Goal: Task Accomplishment & Management: Use online tool/utility

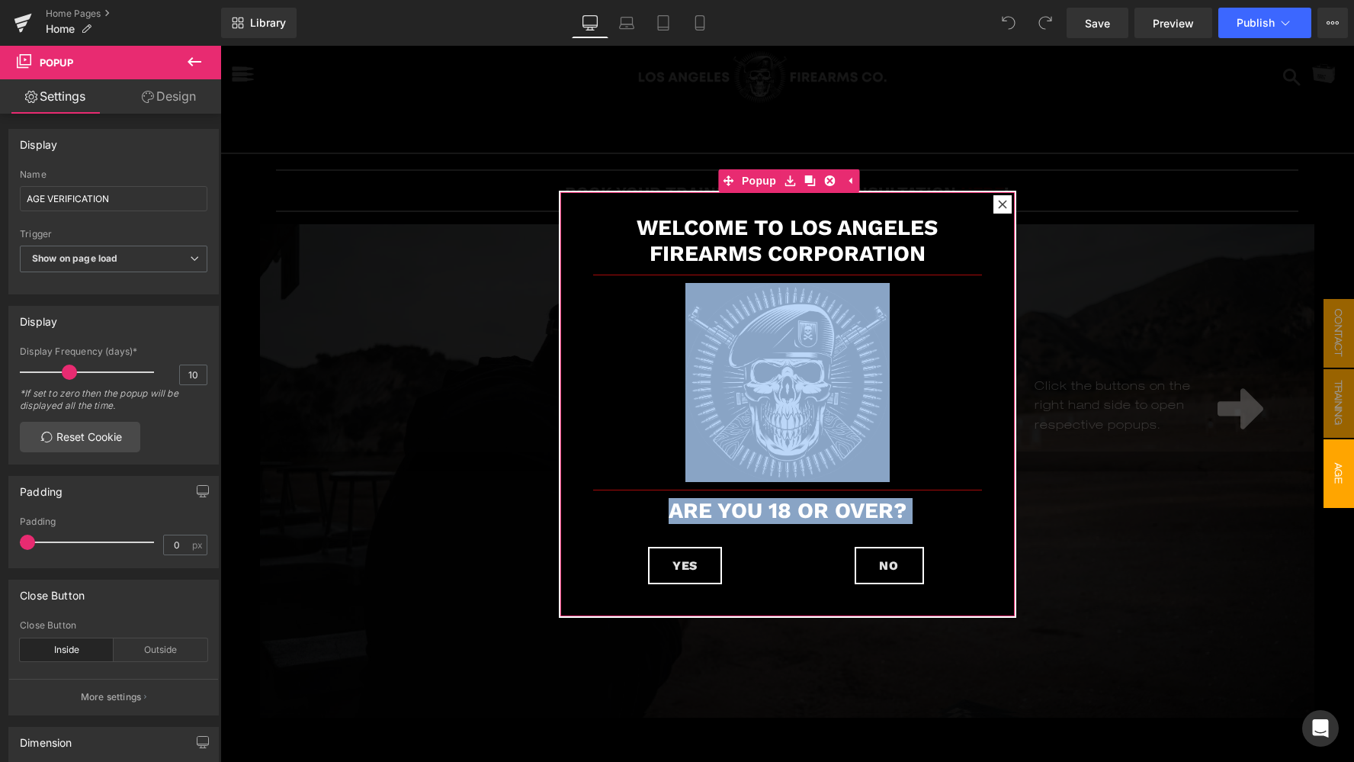
drag, startPoint x: 954, startPoint y: 605, endPoint x: 631, endPoint y: 207, distance: 512.3
click at [631, 207] on div "WELCOME TO LOS ANGELES FIREARMS CORPORATION Heading Separator Row Image Separat…" at bounding box center [788, 404] width 455 height 424
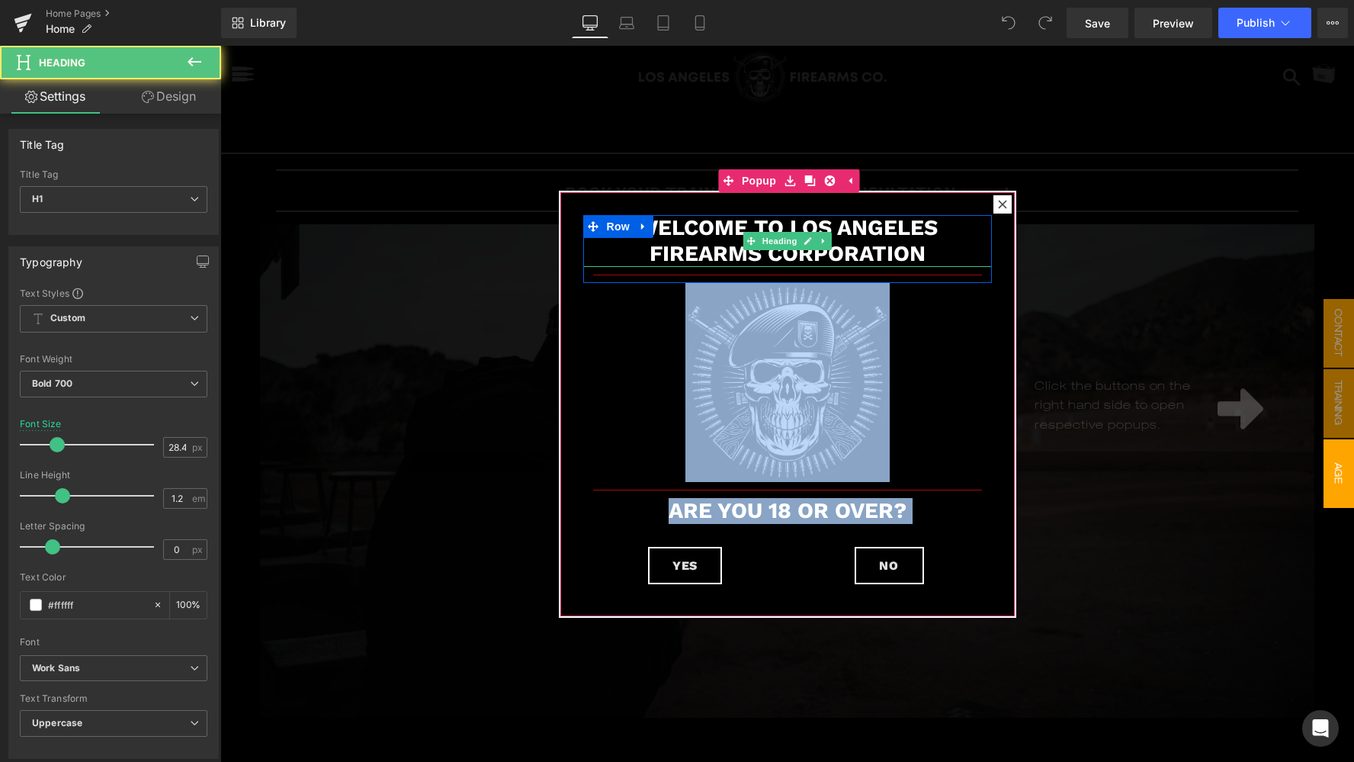
click at [699, 237] on strong "WELCOME TO LOS ANGELES FIREARMS CORPORATION" at bounding box center [787, 240] width 301 height 51
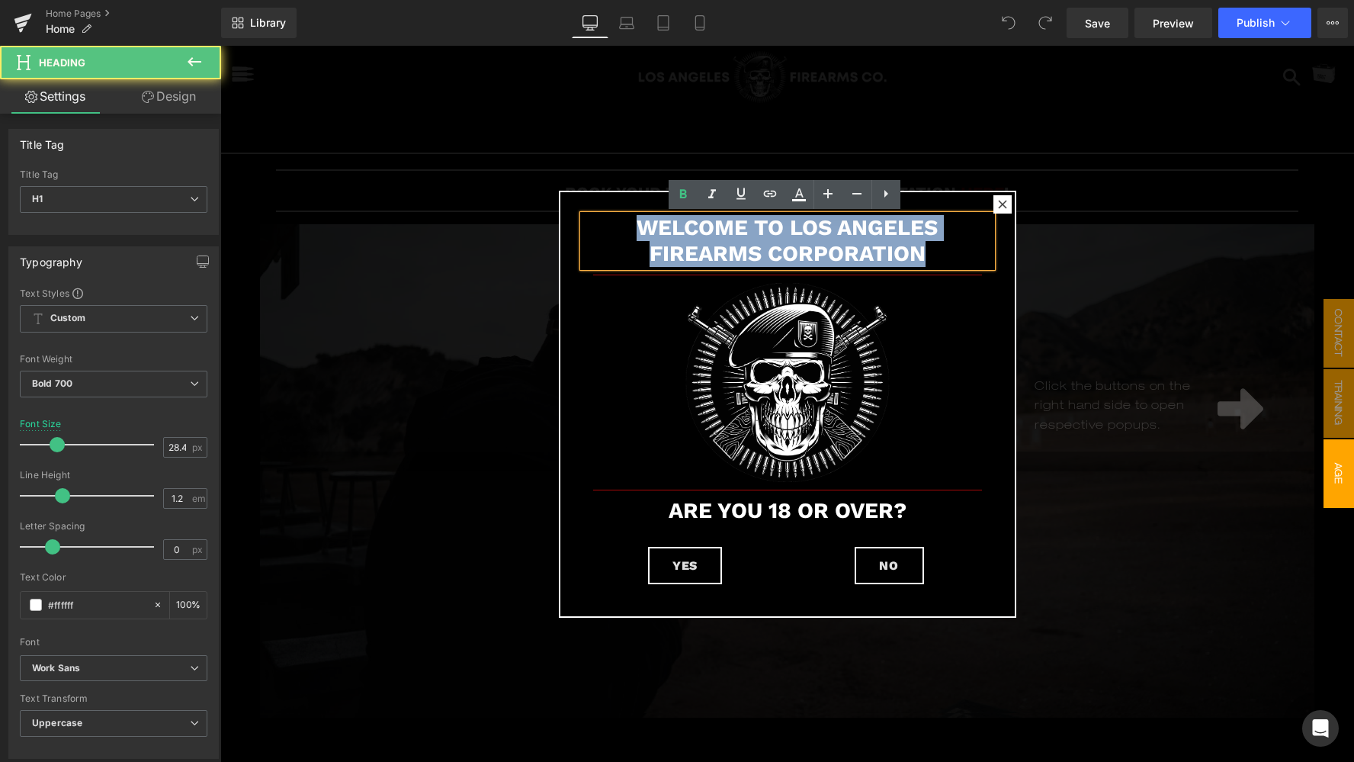
drag, startPoint x: 940, startPoint y: 256, endPoint x: 487, endPoint y: 207, distance: 455.7
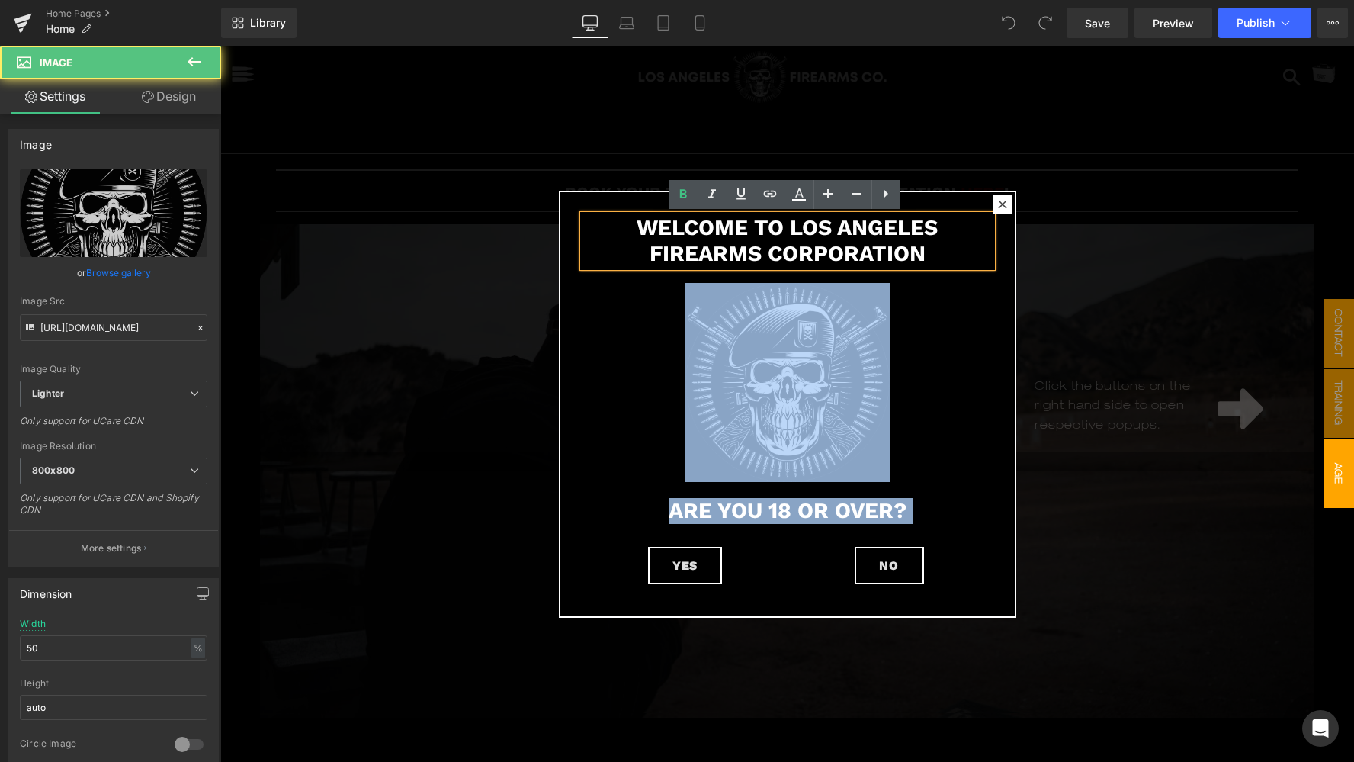
drag, startPoint x: 606, startPoint y: 292, endPoint x: 727, endPoint y: 528, distance: 264.7
click at [727, 528] on div "WELCOME TO LOS ANGELES FIREARMS CORPORATION Heading Separator Row Image Separat…" at bounding box center [787, 404] width 409 height 378
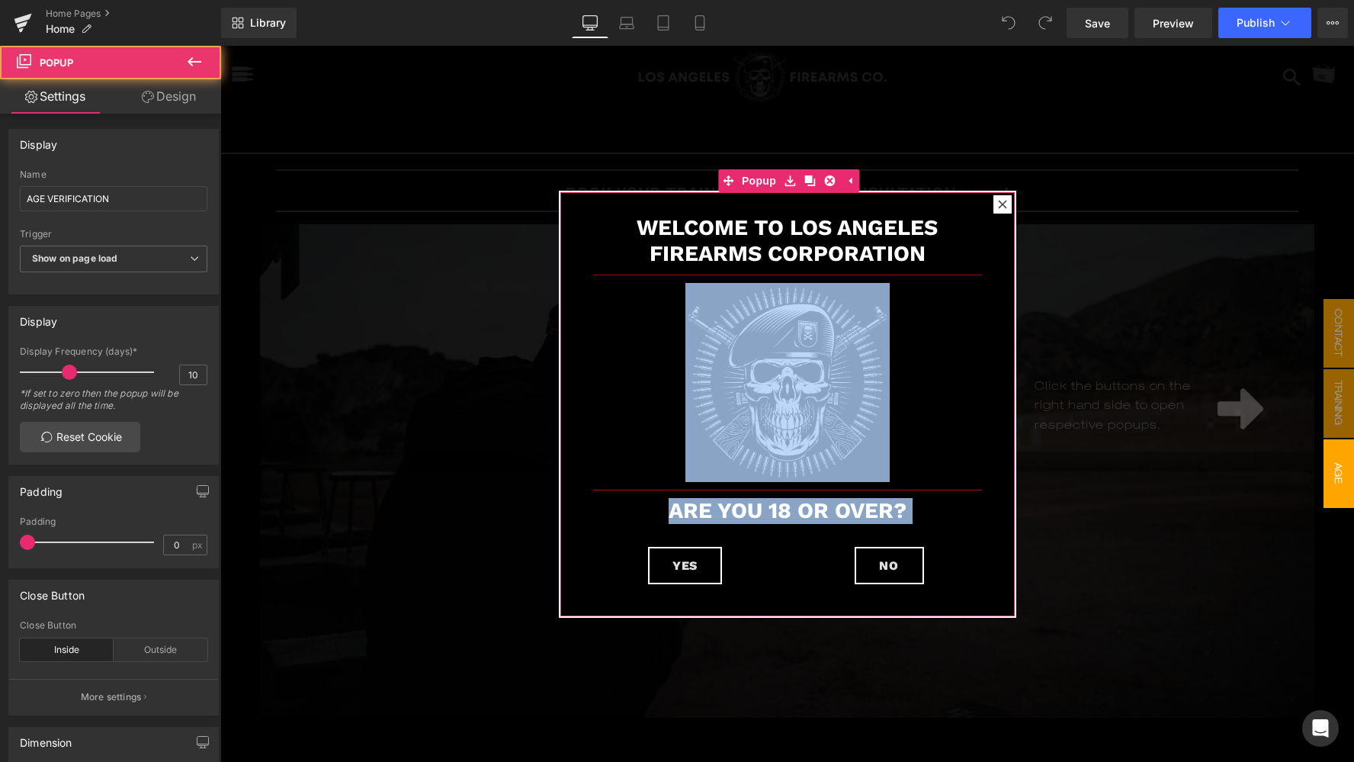
click at [1004, 604] on div "WELCOME TO LOS ANGELES FIREARMS CORPORATION Heading Separator Row Image Separat…" at bounding box center [788, 404] width 455 height 424
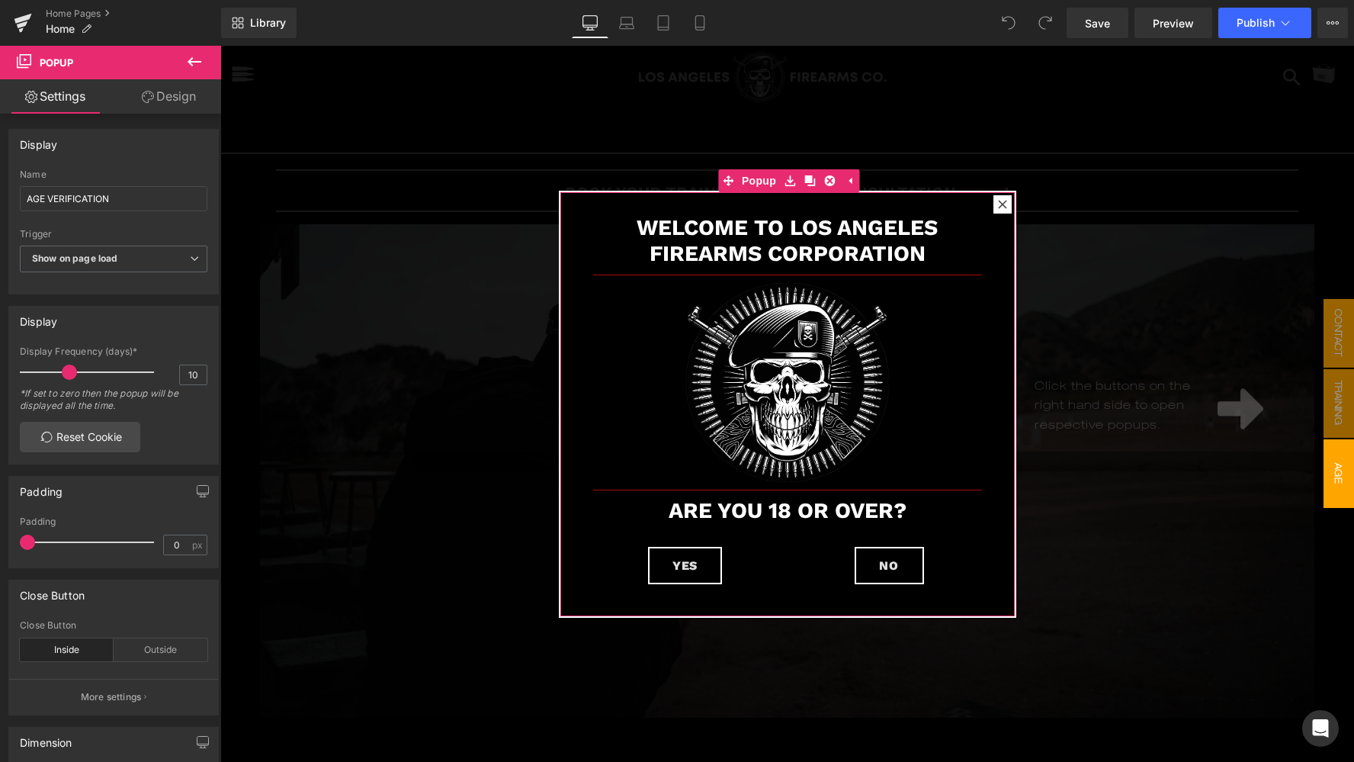
drag, startPoint x: 1004, startPoint y: 604, endPoint x: 566, endPoint y: 599, distance: 437.8
click at [566, 599] on div "WELCOME TO LOS ANGELES FIREARMS CORPORATION Heading Separator Row Image Separat…" at bounding box center [788, 404] width 455 height 424
click at [758, 185] on span "Popup" at bounding box center [759, 180] width 42 height 23
click at [183, 99] on link "Design" at bounding box center [169, 96] width 111 height 34
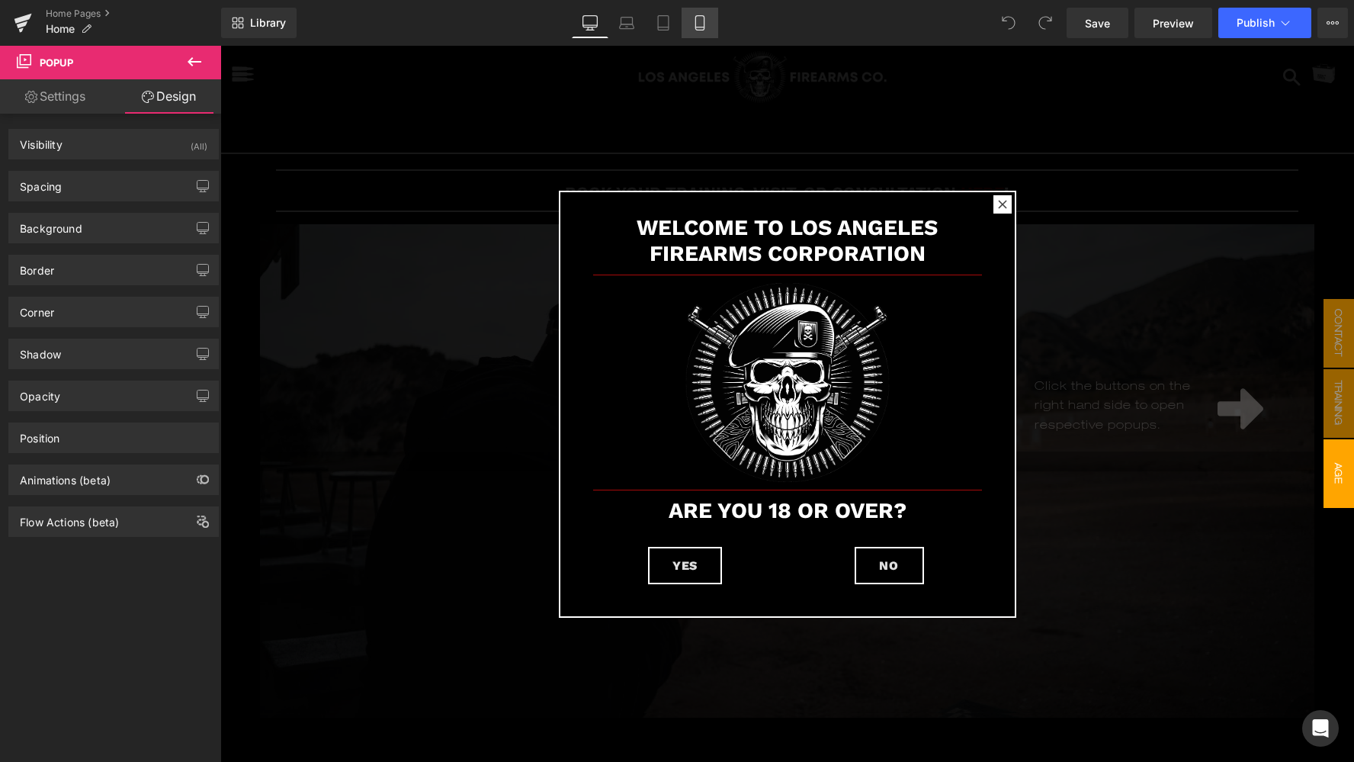
click at [708, 28] on link "Mobile" at bounding box center [700, 23] width 37 height 31
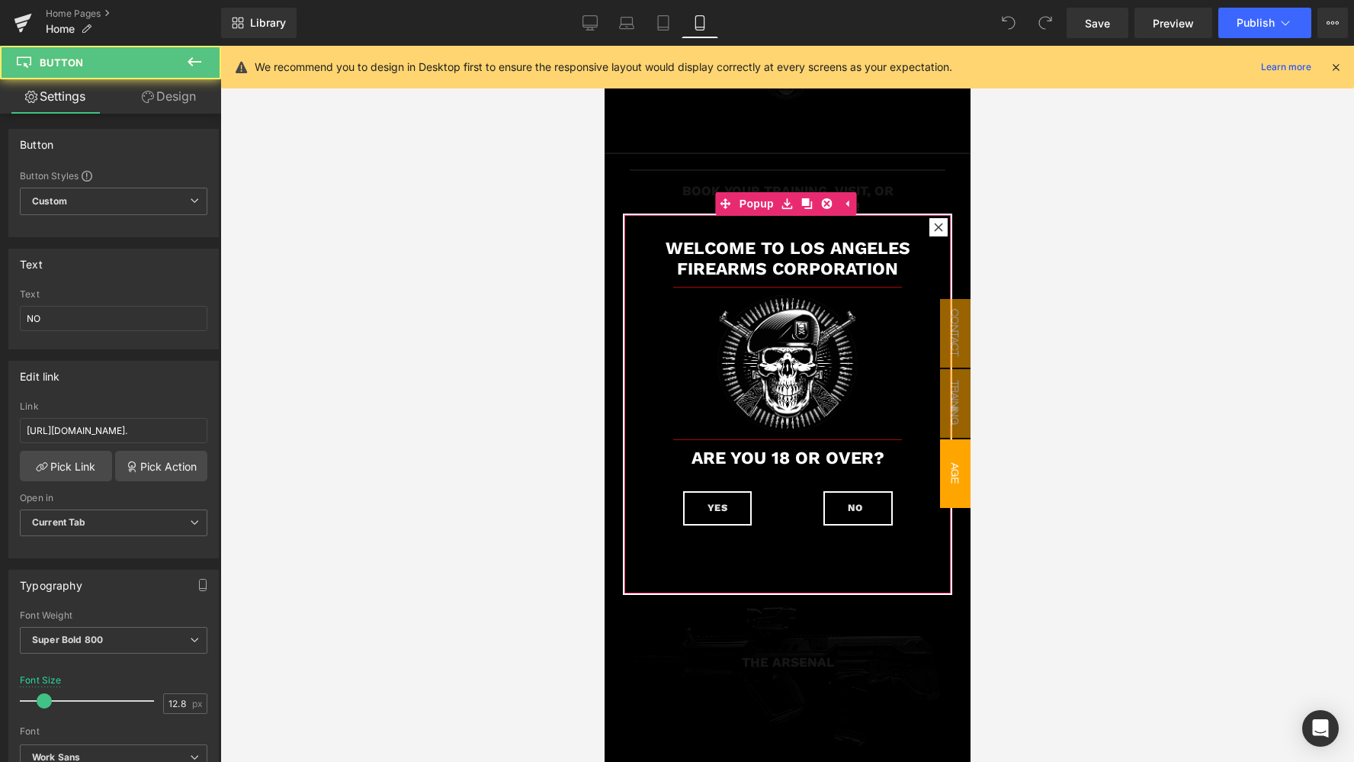
drag, startPoint x: 901, startPoint y: 506, endPoint x: 898, endPoint y: 577, distance: 71.7
click at [898, 577] on div "WELCOME TO LOS ANGELES FIREARMS CORPORATION Heading Separator Row Image Separat…" at bounding box center [787, 404] width 326 height 378
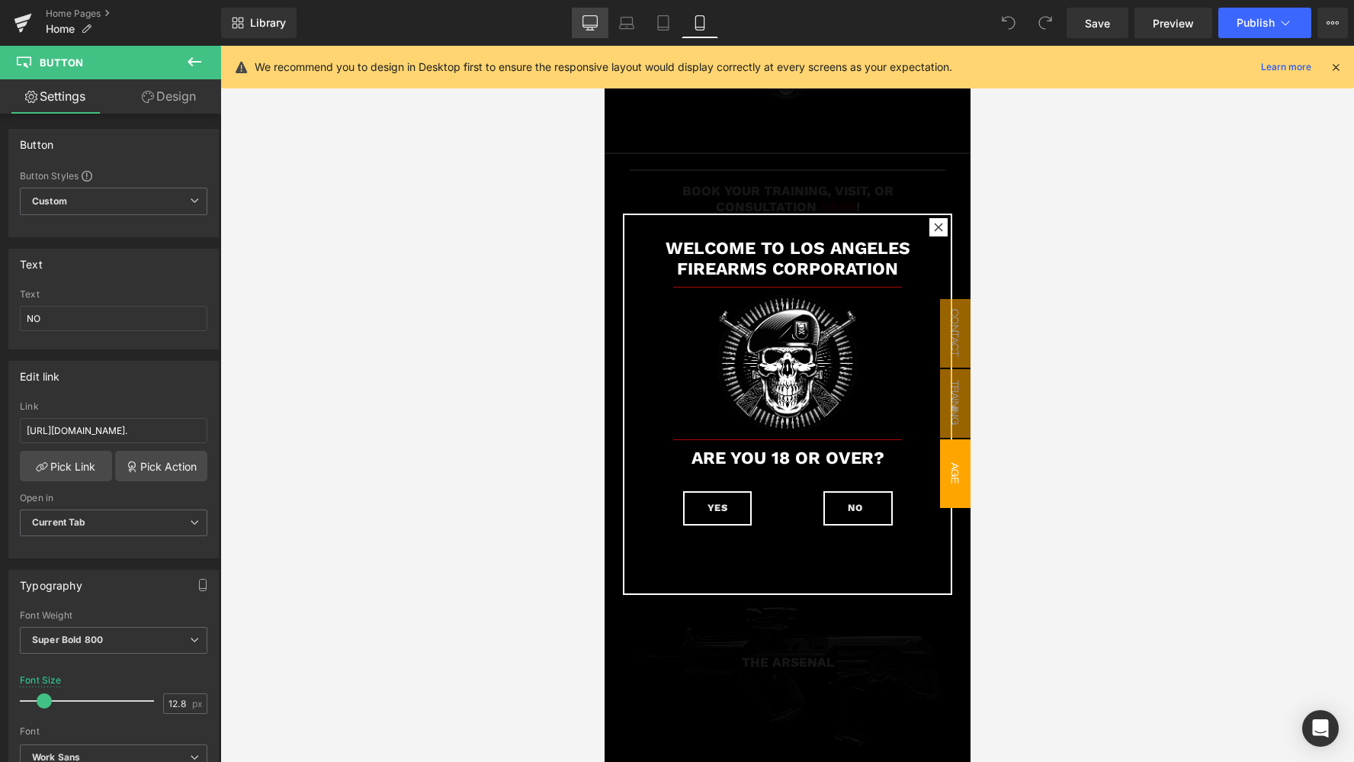
click at [588, 29] on icon at bounding box center [590, 22] width 15 height 15
type input "16"
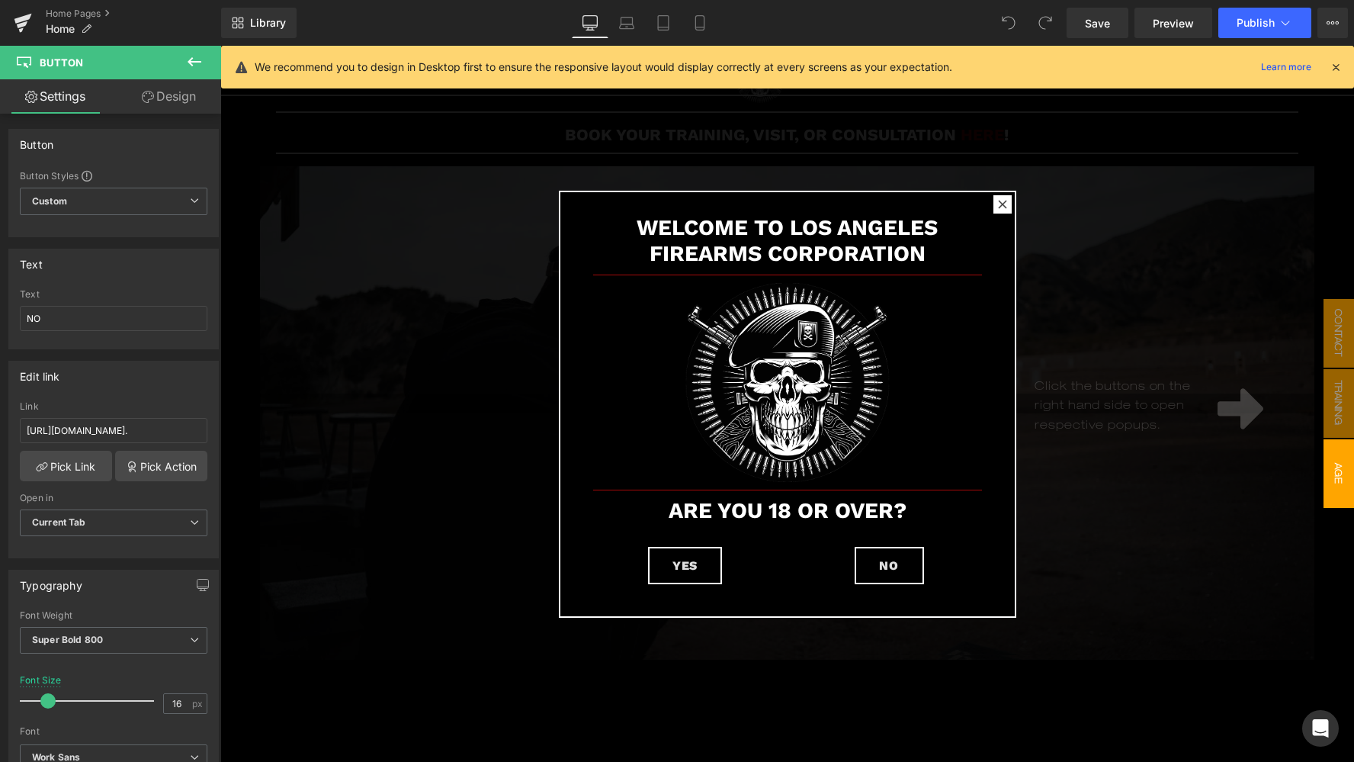
click at [187, 59] on icon at bounding box center [194, 62] width 18 height 18
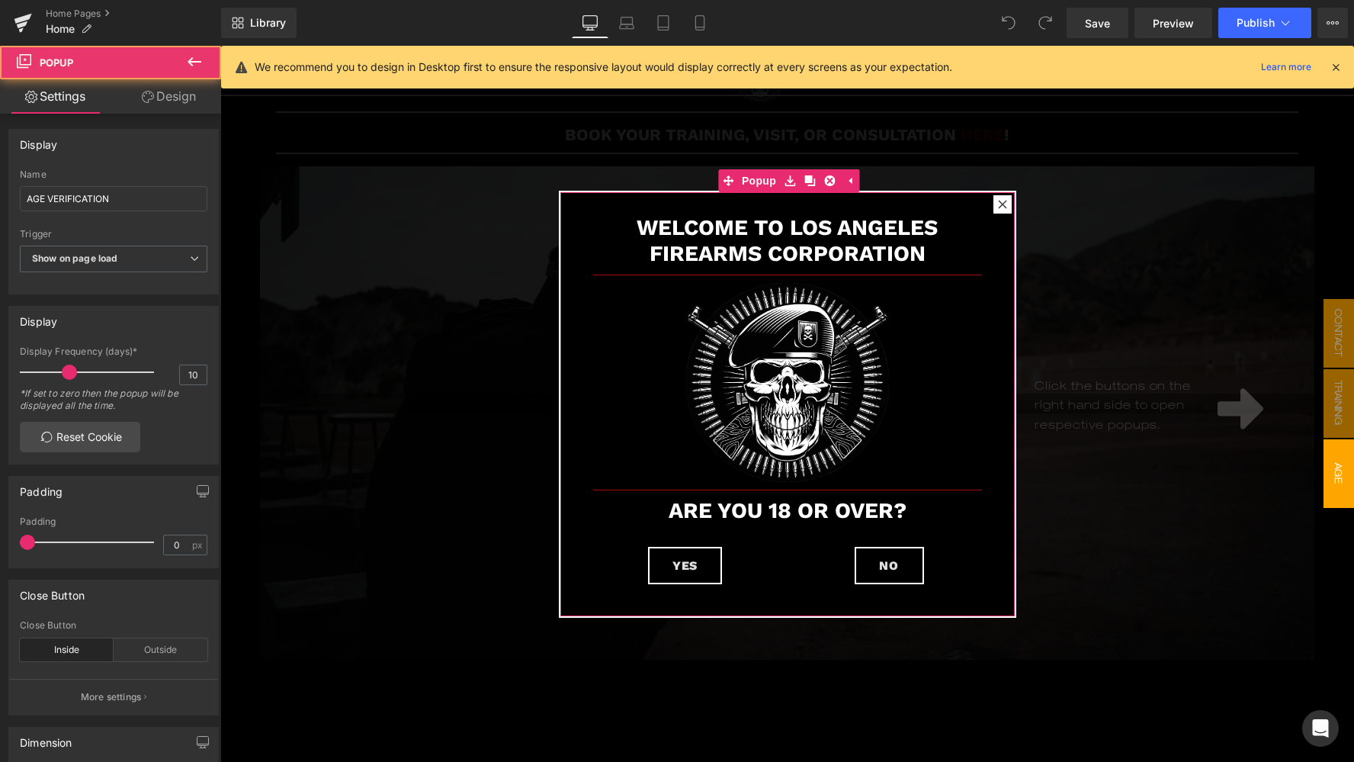
click at [1004, 205] on icon at bounding box center [1002, 204] width 9 height 9
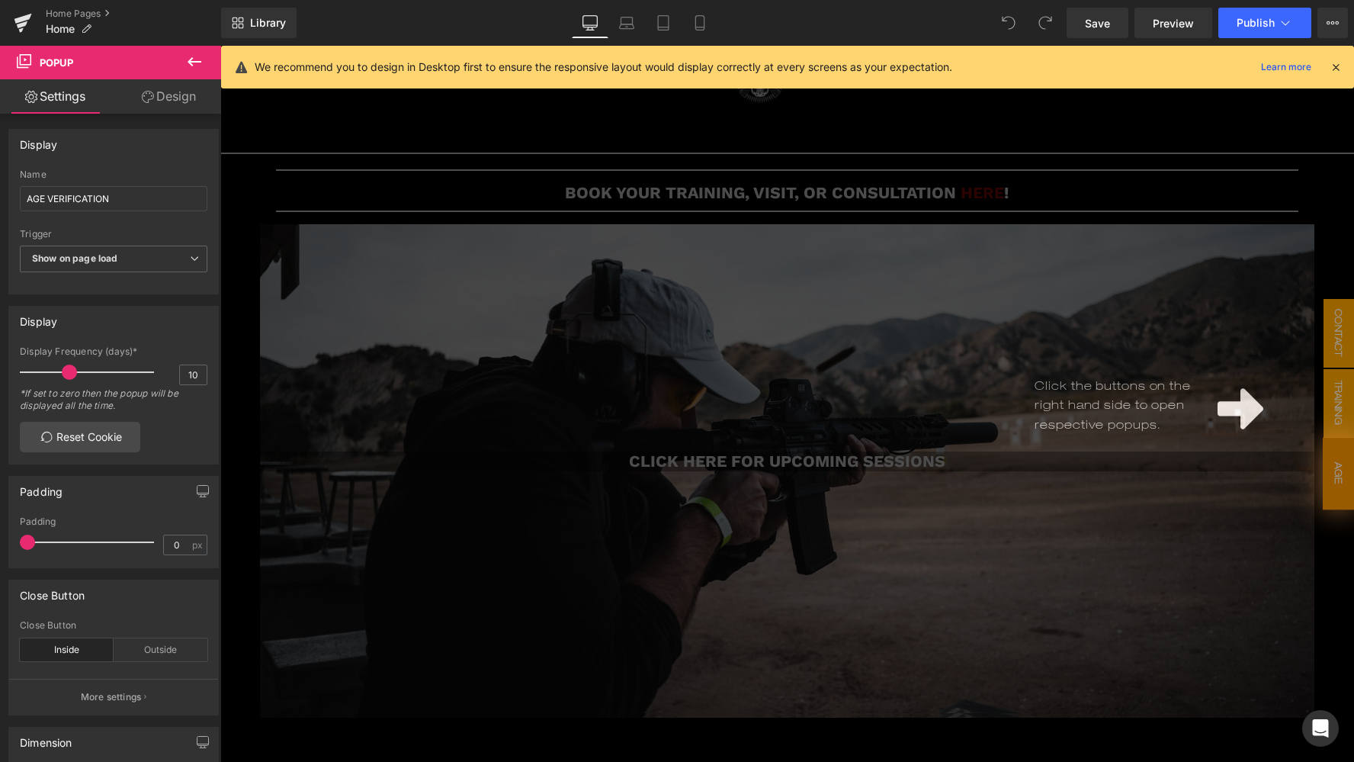
scroll to position [0, 0]
click at [1336, 71] on icon at bounding box center [1336, 67] width 14 height 14
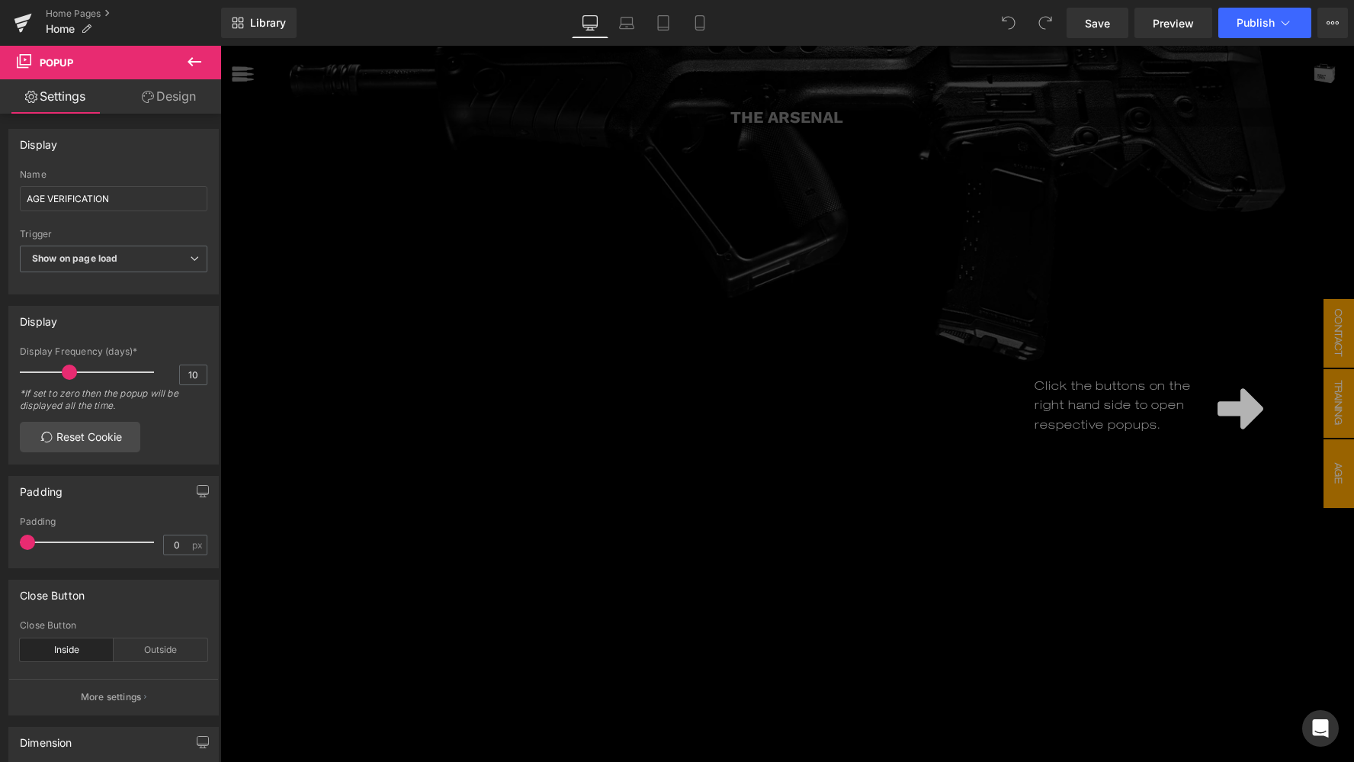
scroll to position [1582, 0]
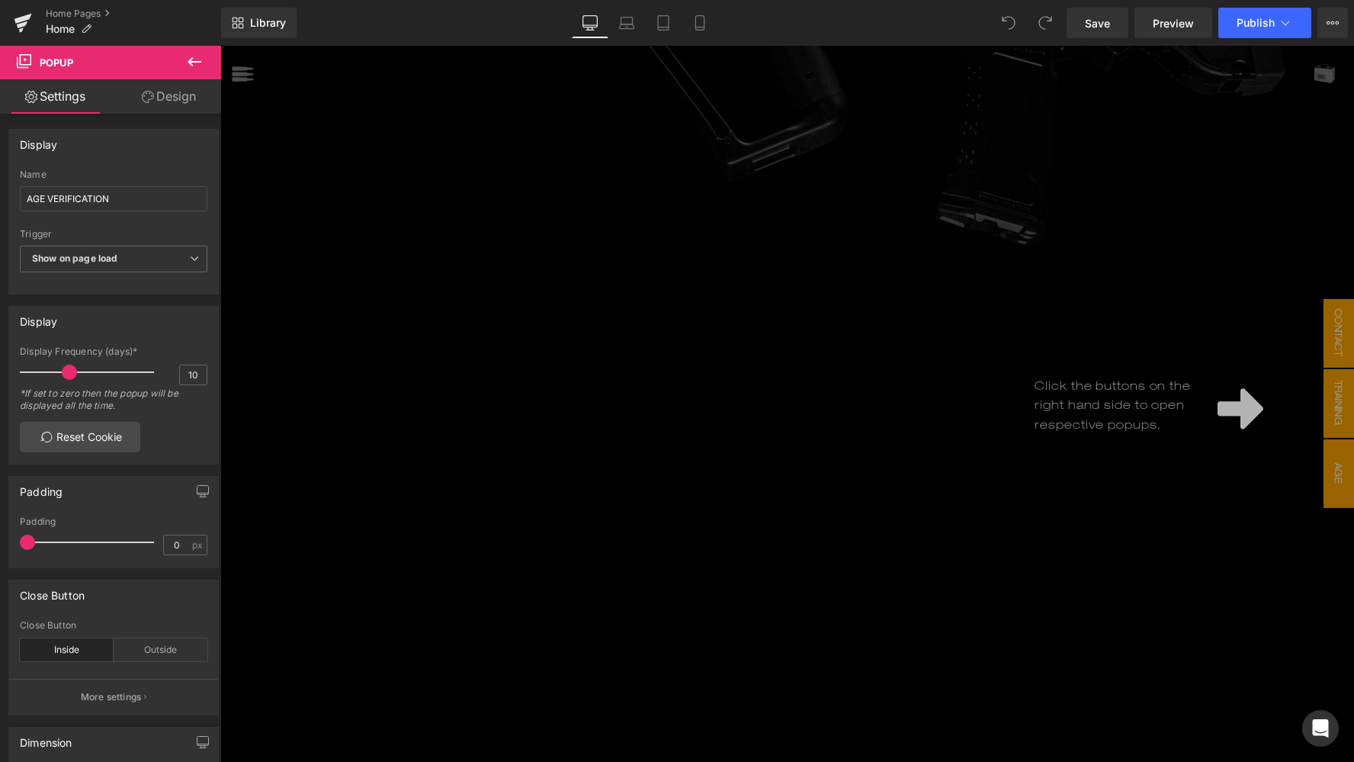
click at [1309, 232] on div "Click the buttons on the right hand side to open respective popups." at bounding box center [787, 404] width 1134 height 716
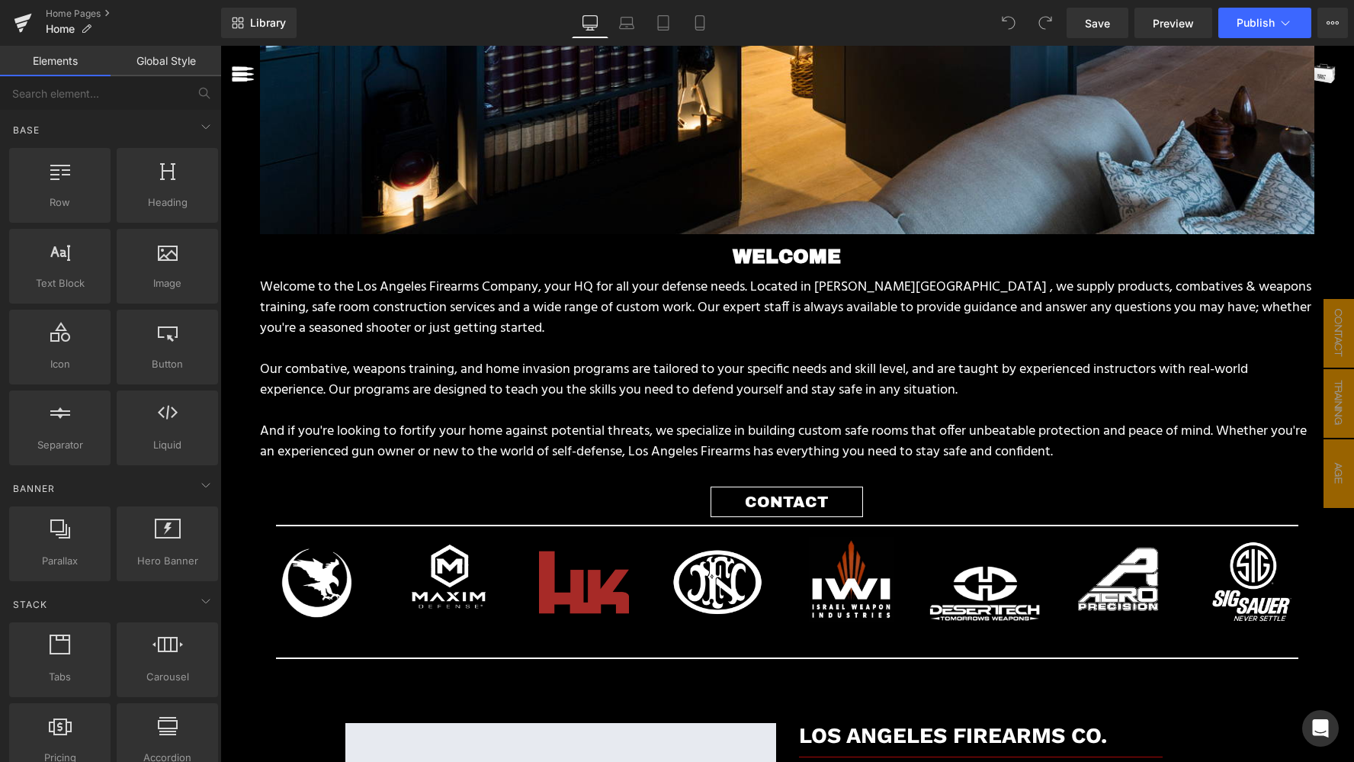
scroll to position [2837, 0]
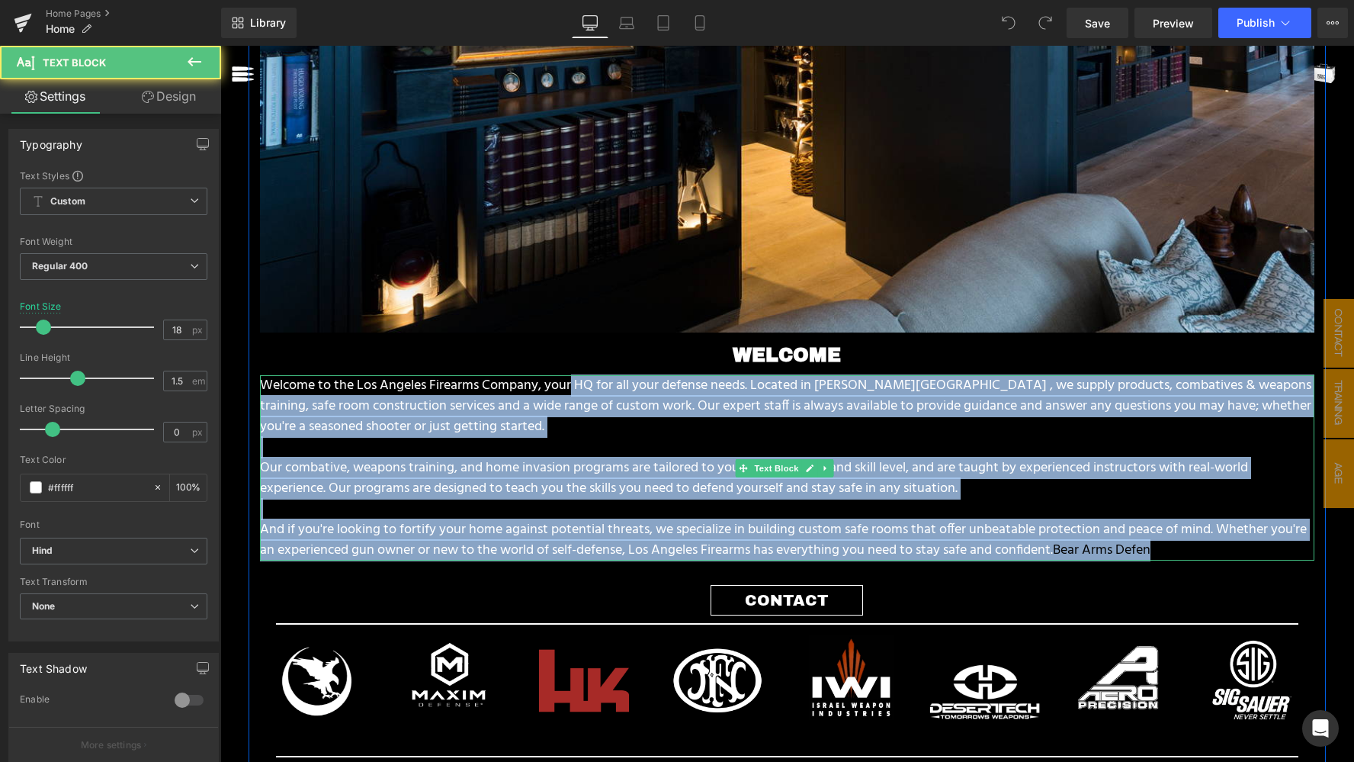
drag, startPoint x: 1206, startPoint y: 533, endPoint x: 576, endPoint y: 368, distance: 651.3
click at [576, 375] on div "Welcome to the Los Angeles Firearms Company, your HQ for all your defense needs…" at bounding box center [787, 467] width 1055 height 185
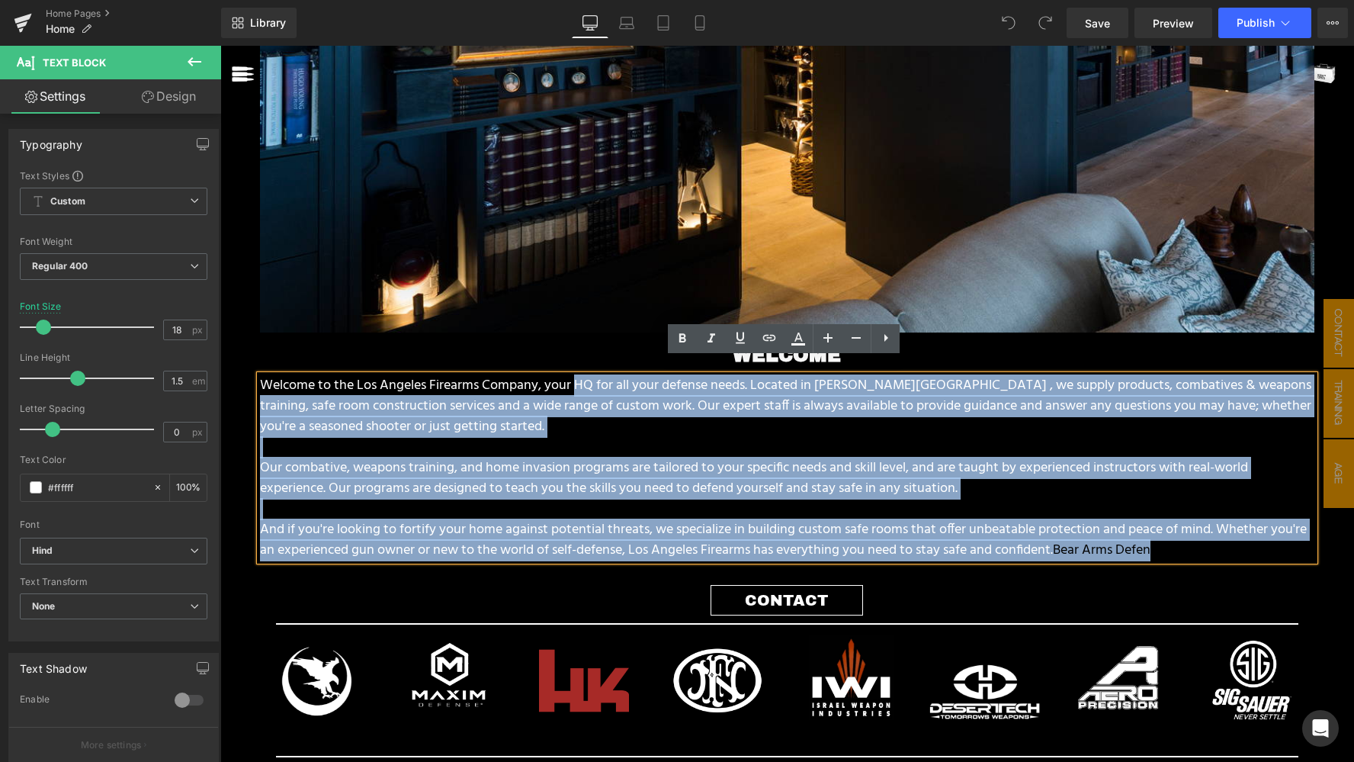
click at [1113, 539] on span "Bear Arms Defense." at bounding box center [1109, 550] width 112 height 22
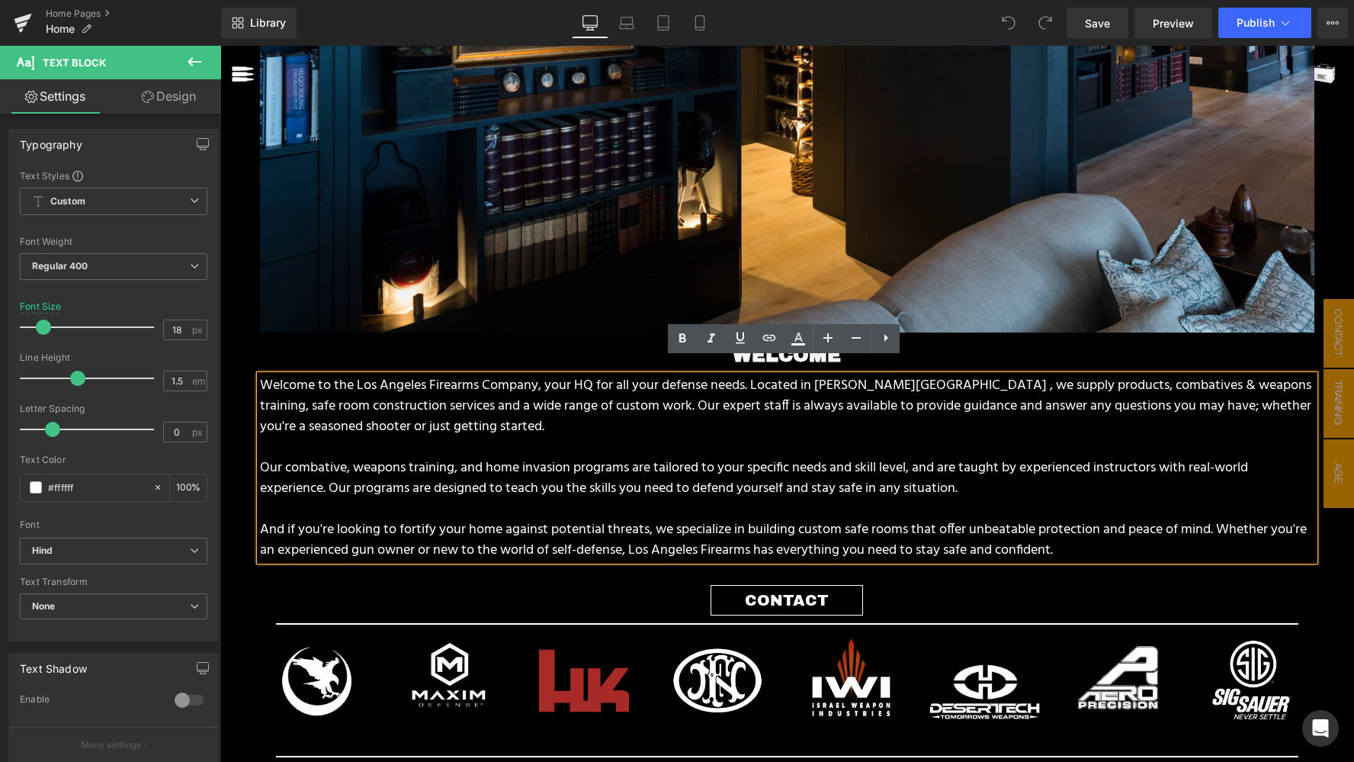
drag, startPoint x: 1112, startPoint y: 533, endPoint x: 1320, endPoint y: 536, distance: 208.2
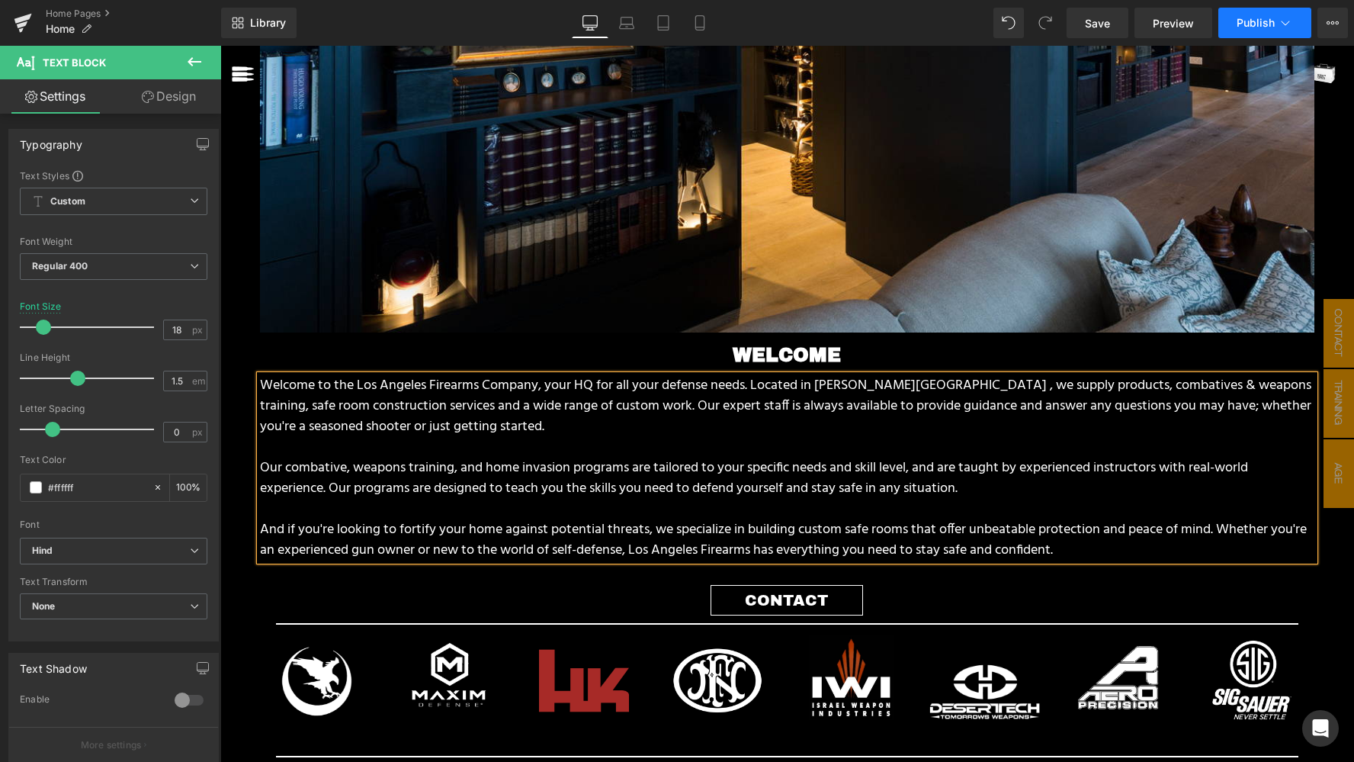
click at [1251, 18] on span "Publish" at bounding box center [1256, 23] width 38 height 12
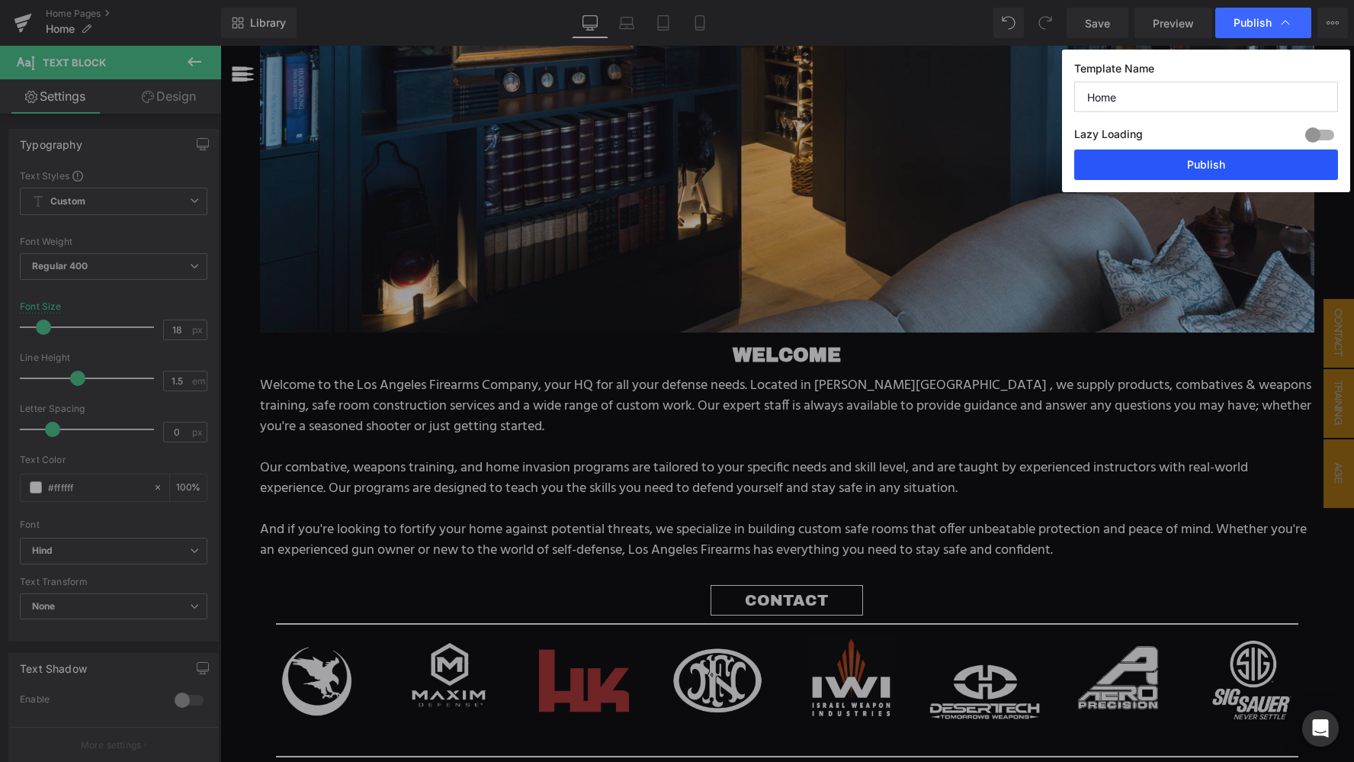
click at [1200, 165] on button "Publish" at bounding box center [1207, 164] width 264 height 31
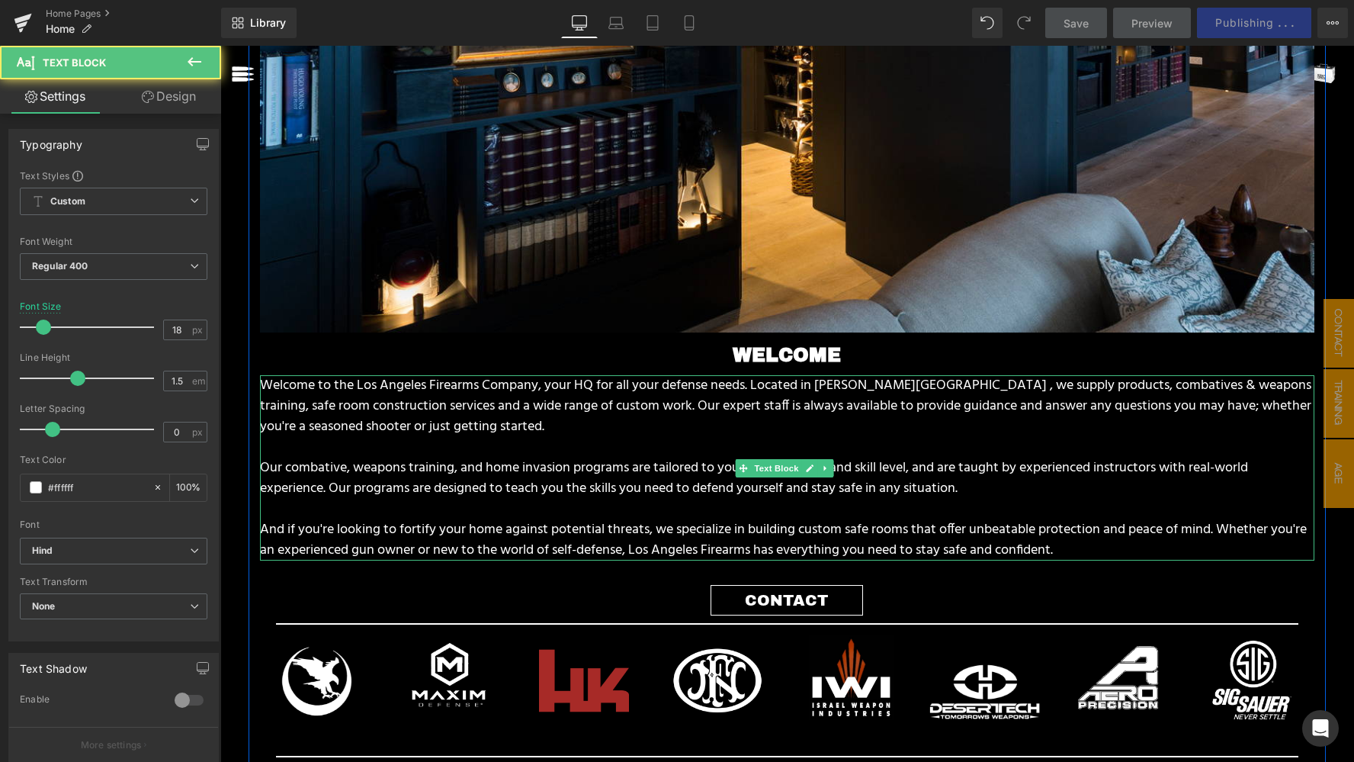
drag, startPoint x: 1114, startPoint y: 528, endPoint x: 1306, endPoint y: 546, distance: 192.3
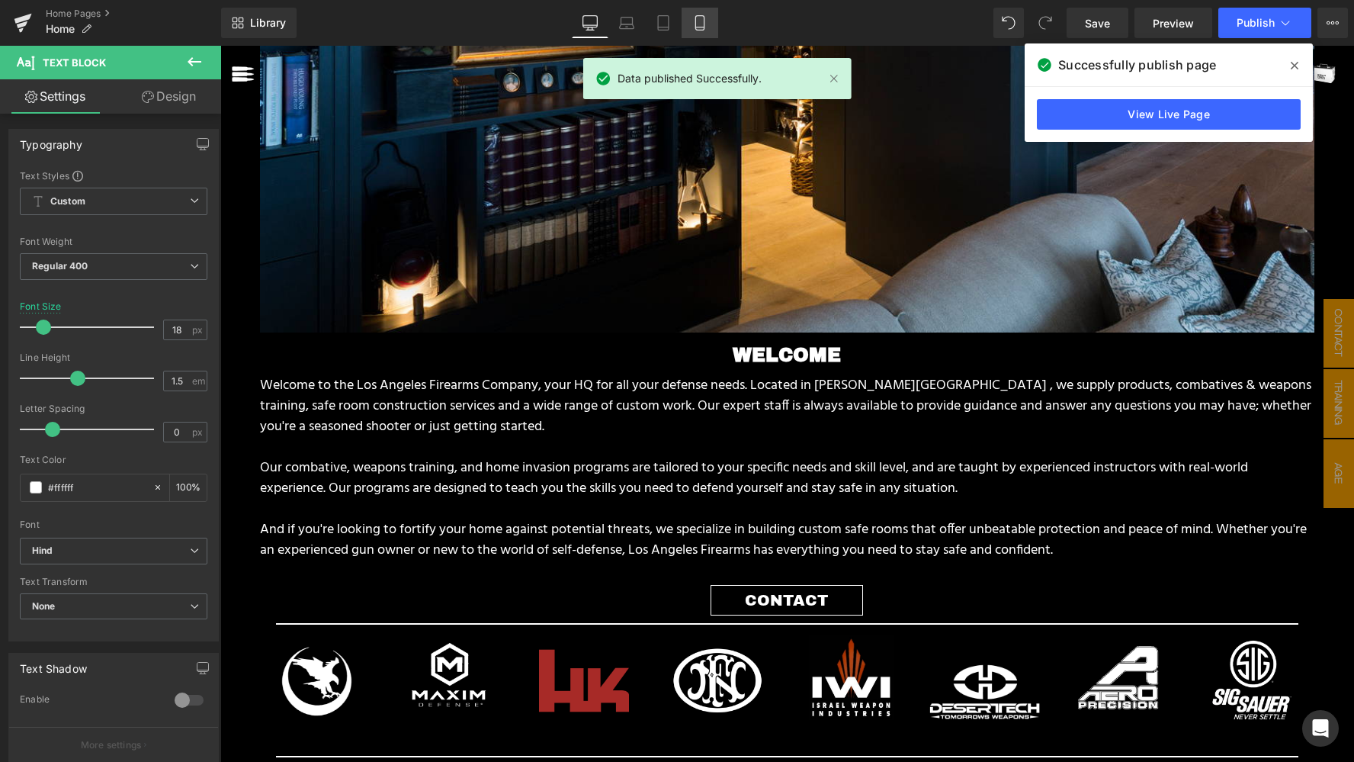
click at [685, 32] on link "Mobile" at bounding box center [700, 23] width 37 height 31
type input "14"
type input "100"
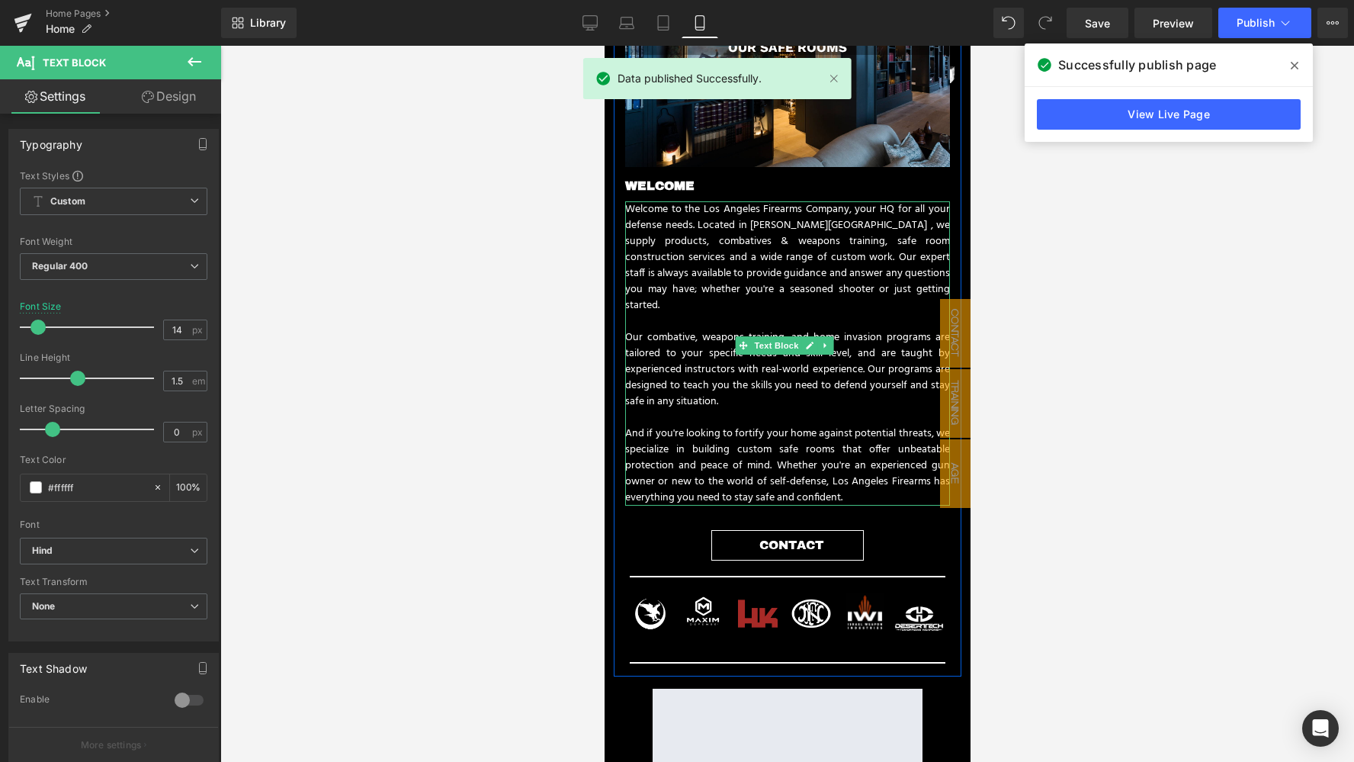
scroll to position [1005, 0]
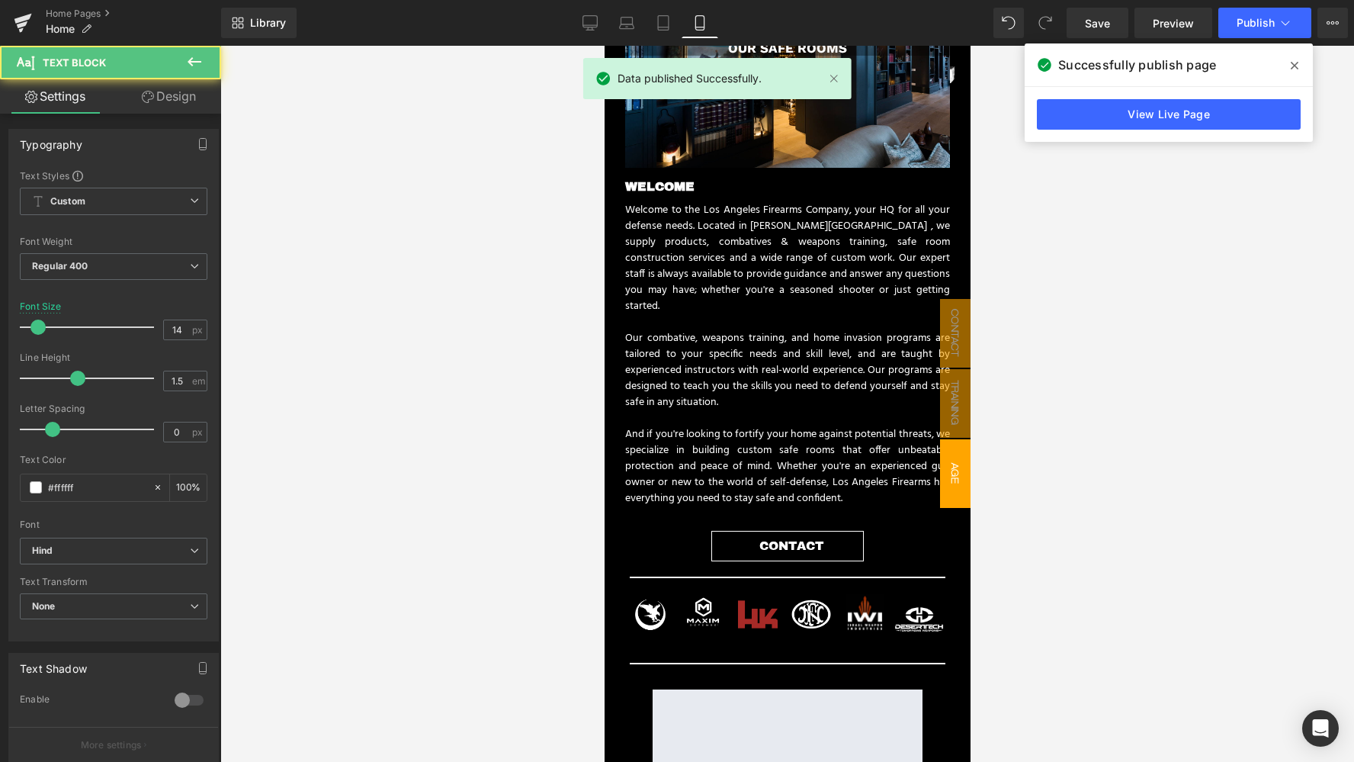
drag, startPoint x: 849, startPoint y: 464, endPoint x: 955, endPoint y: 463, distance: 106.0
click at [955, 463] on body "Search close (esc) Close menu HOME SAFE ROOMS HONORING OUR [PERSON_NAME] POLICI…" at bounding box center [787, 258] width 366 height 2434
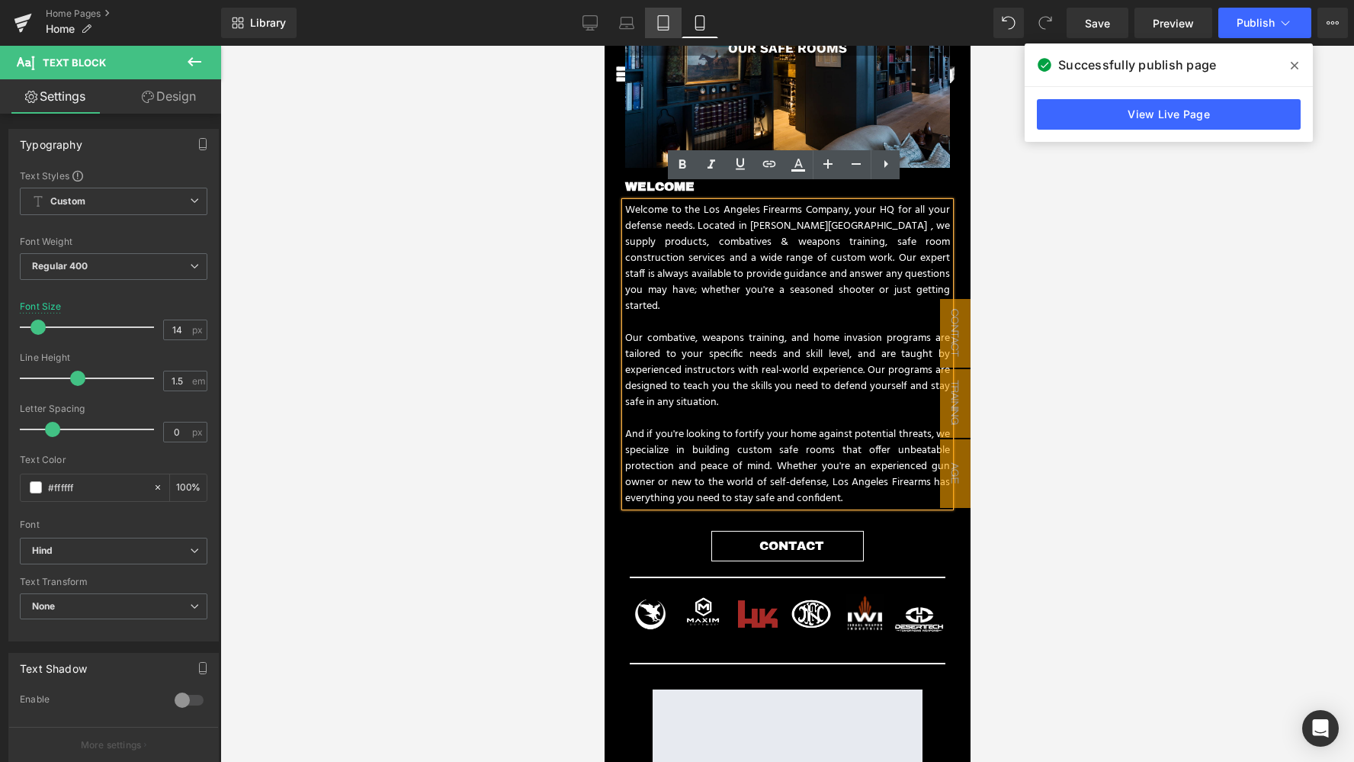
click at [669, 24] on icon at bounding box center [663, 22] width 15 height 15
type input "16"
type input "100"
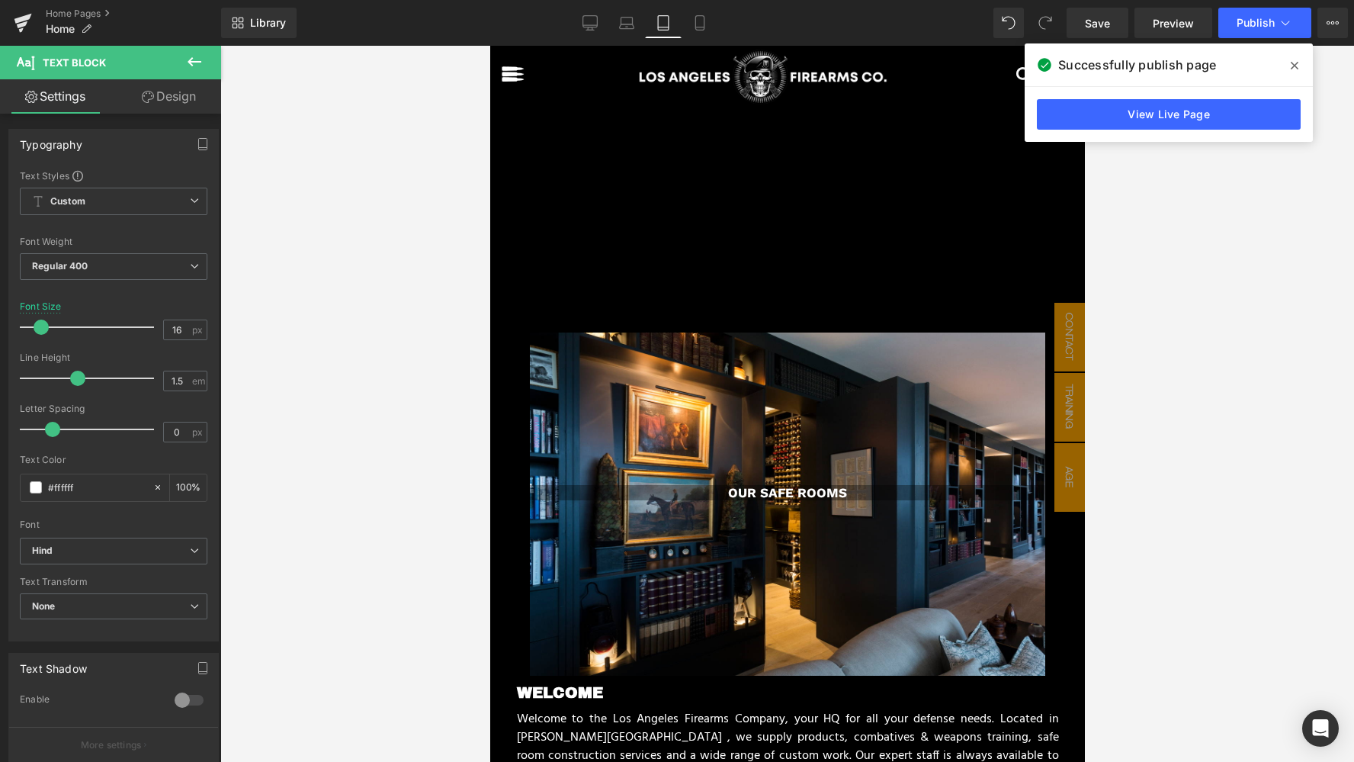
scroll to position [1514, 0]
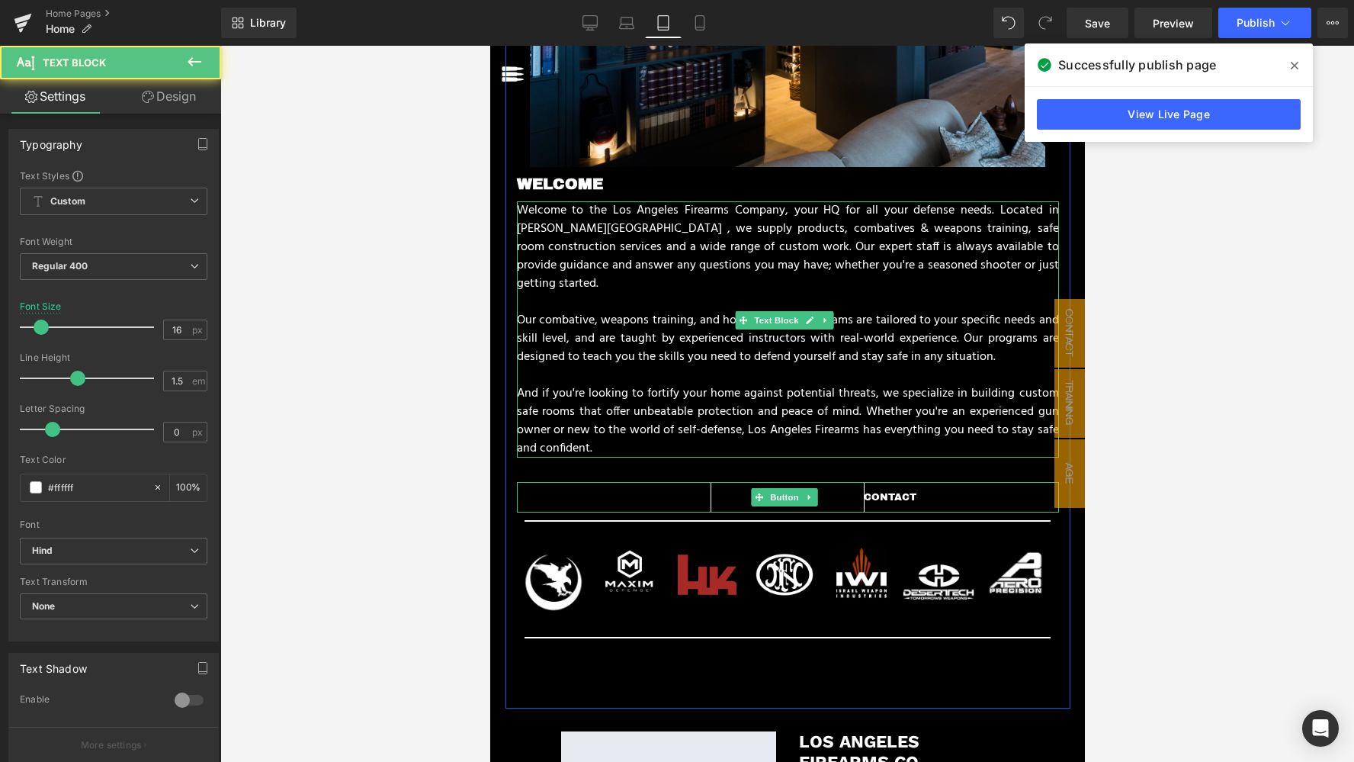
drag, startPoint x: 596, startPoint y: 415, endPoint x: 786, endPoint y: 414, distance: 190.7
click at [786, 414] on p "And if you're looking to fortify your home against potential threats, we specia…" at bounding box center [787, 420] width 542 height 73
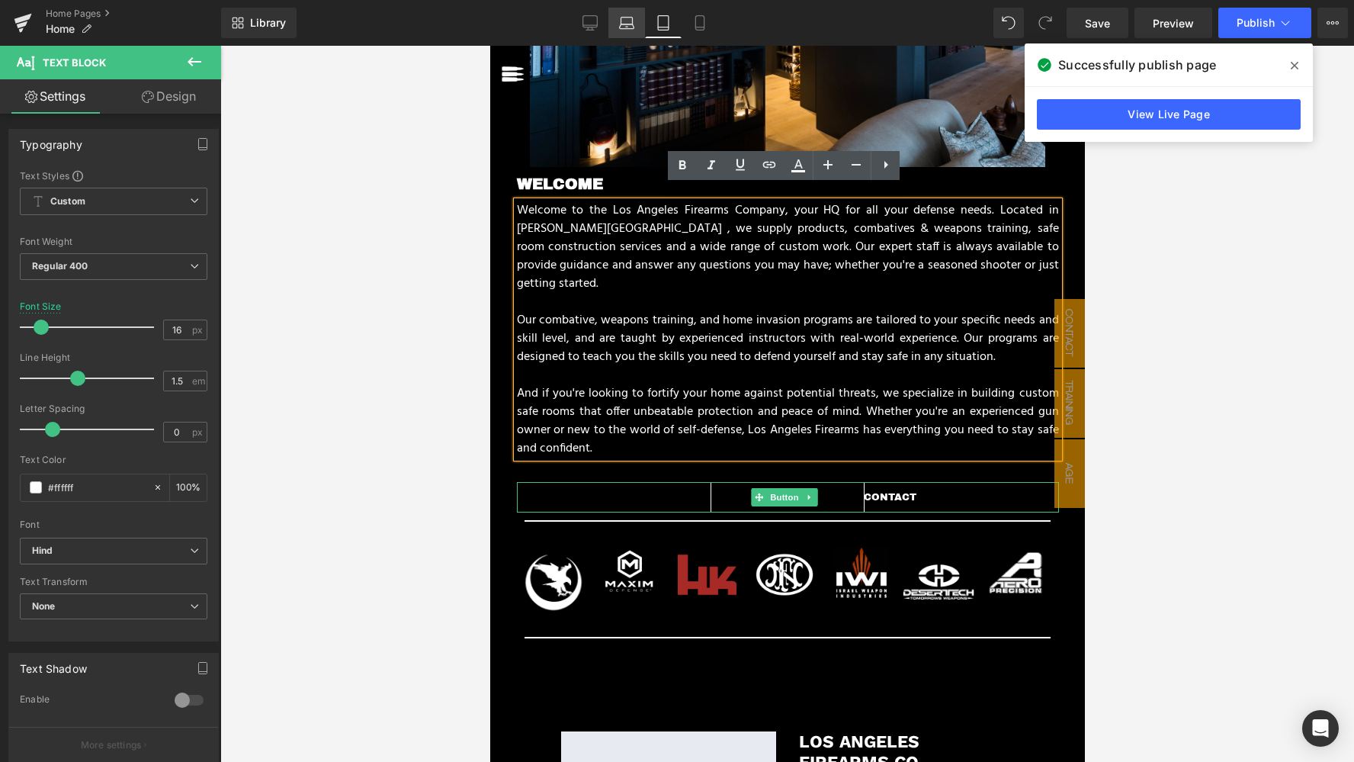
click at [629, 24] on icon at bounding box center [627, 26] width 14 height 5
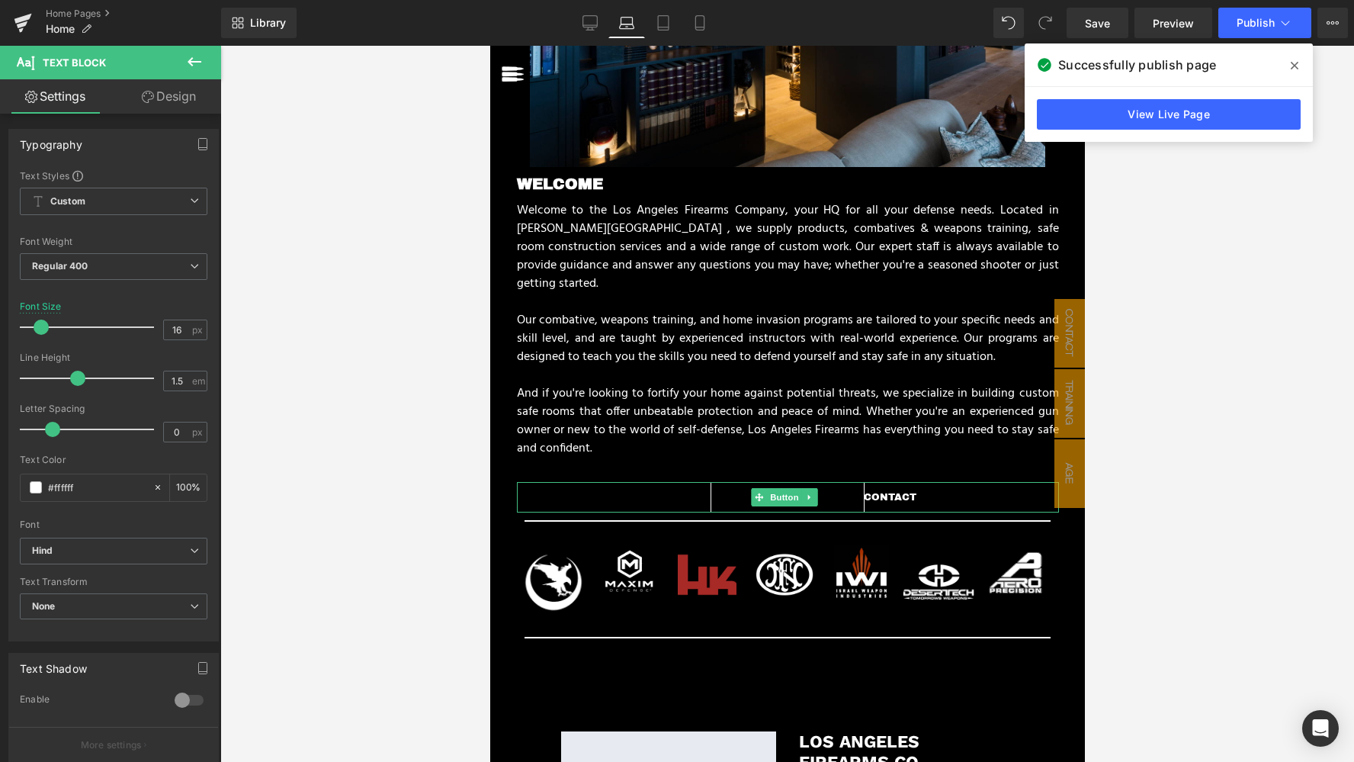
type input "15"
type input "100"
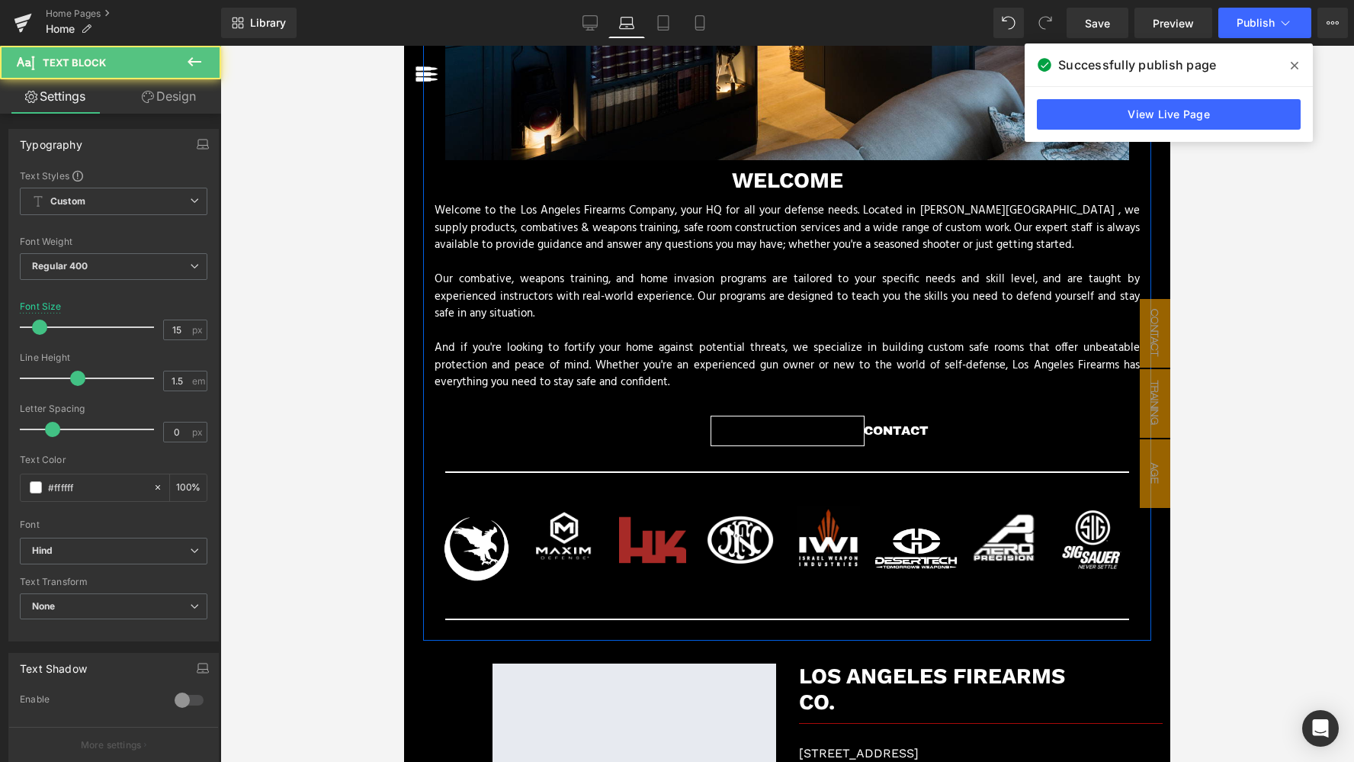
drag, startPoint x: 673, startPoint y: 360, endPoint x: 837, endPoint y: 371, distance: 164.3
click at [837, 371] on div "Welcome to the Los Angeles Firearms Company, your HQ for all your defense needs…" at bounding box center [787, 296] width 705 height 189
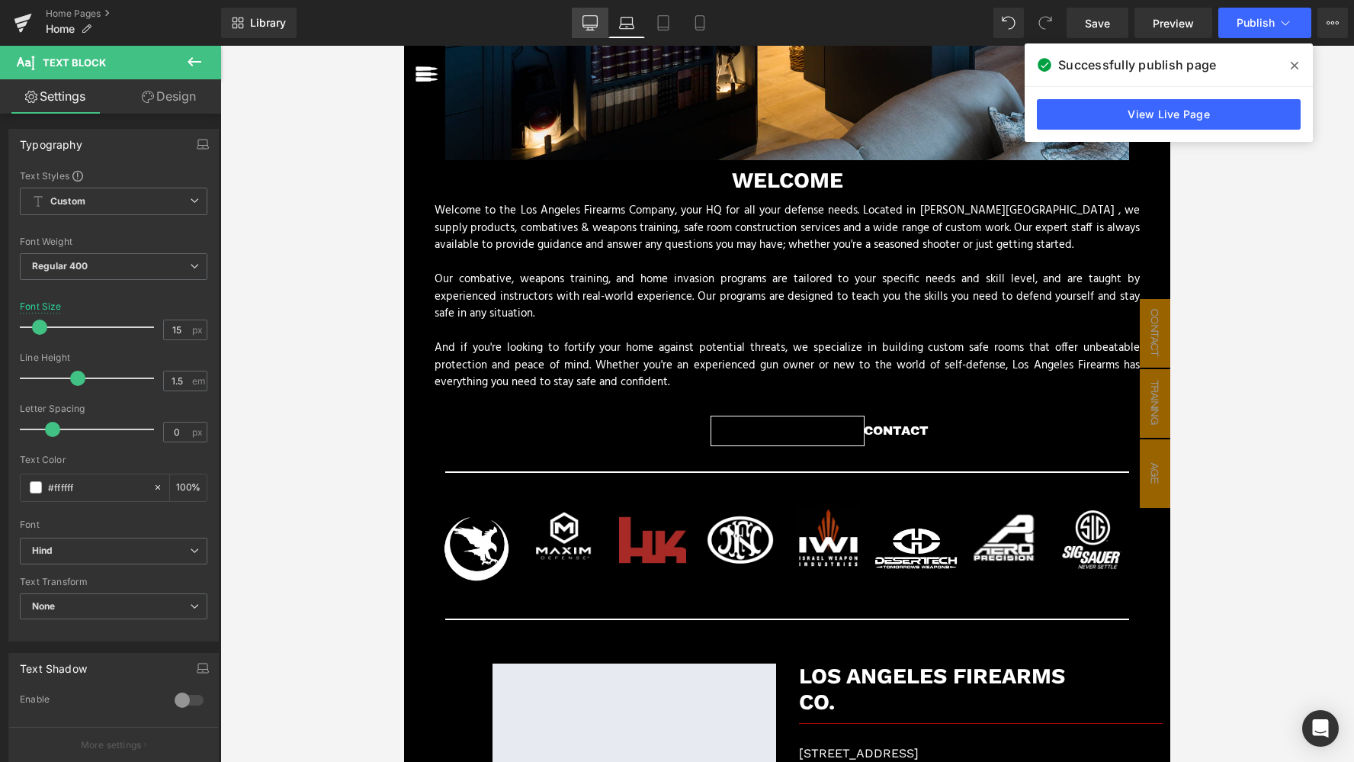
click at [590, 24] on icon at bounding box center [590, 22] width 15 height 15
type input "18"
type input "100"
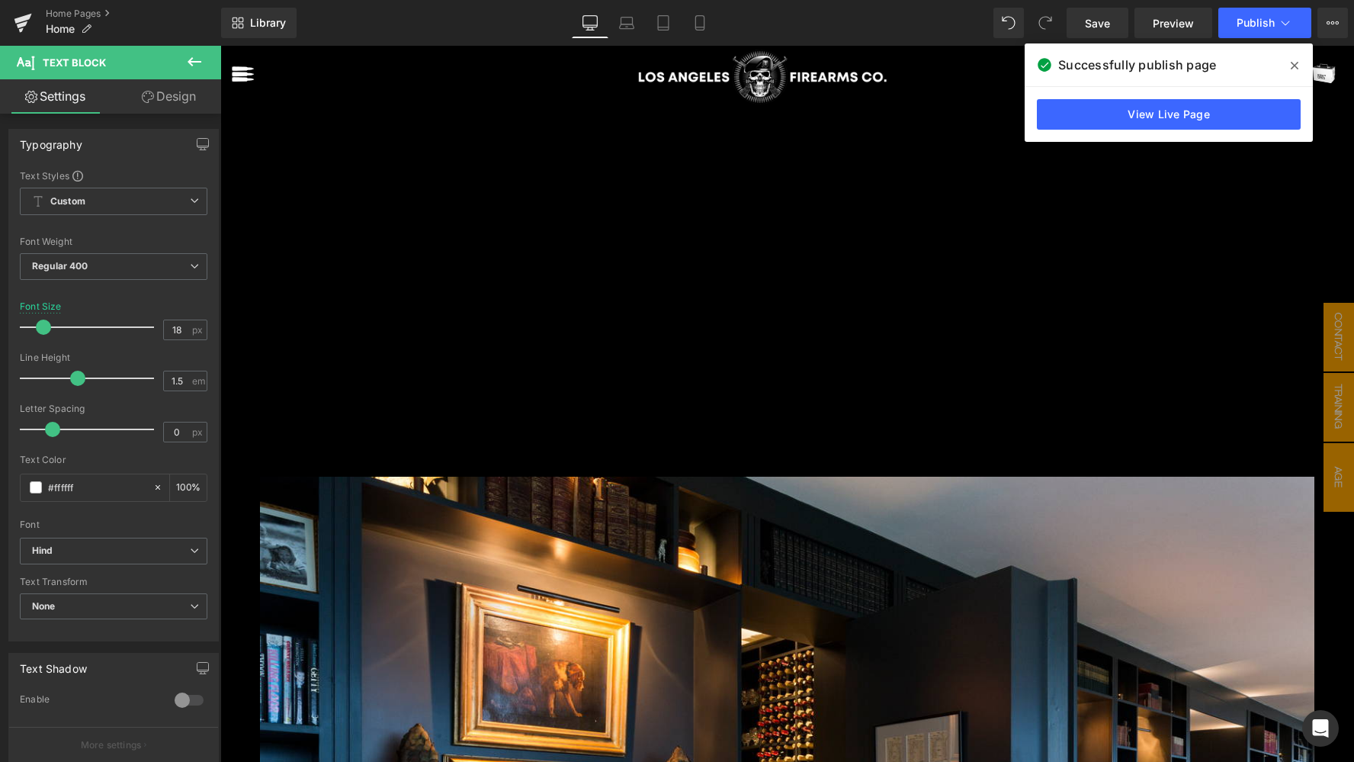
scroll to position [3009, 0]
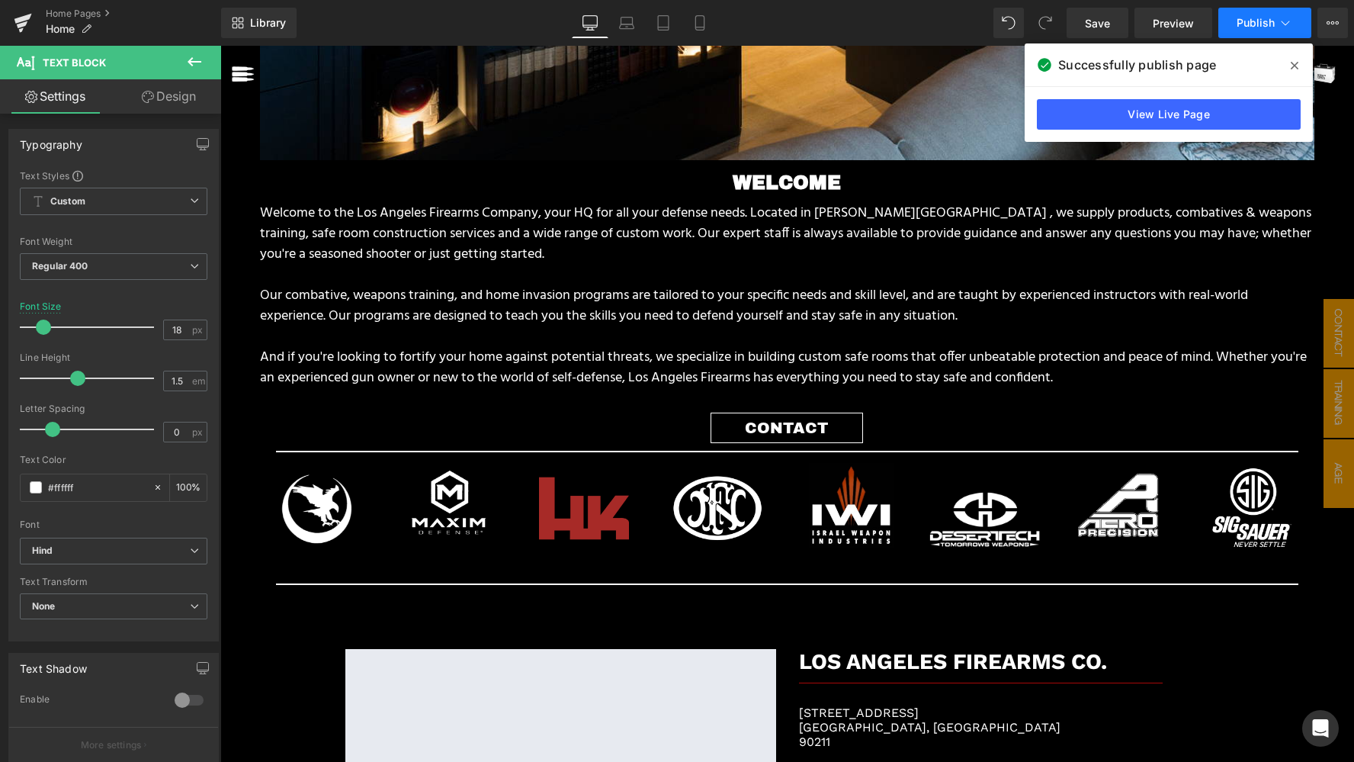
click at [1260, 29] on button "Publish" at bounding box center [1265, 23] width 93 height 31
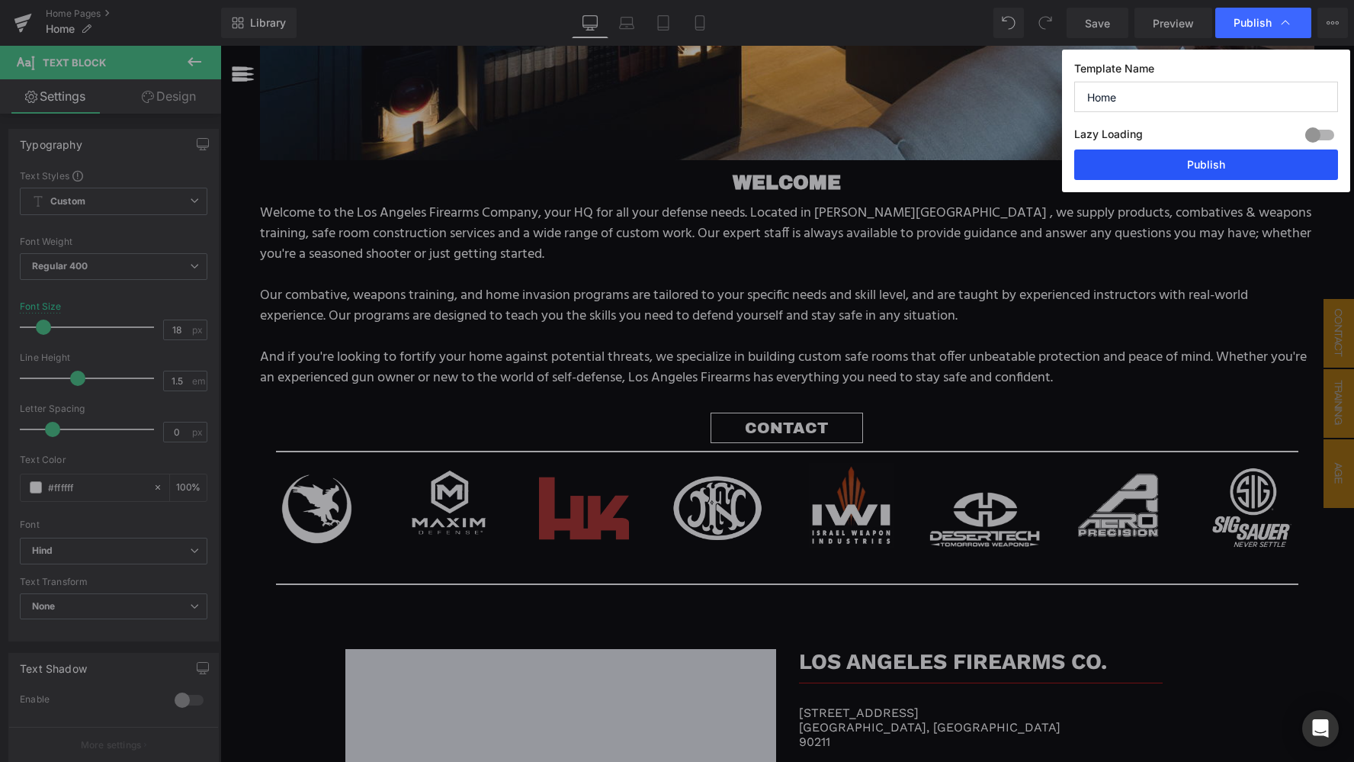
click at [1194, 162] on button "Publish" at bounding box center [1207, 164] width 264 height 31
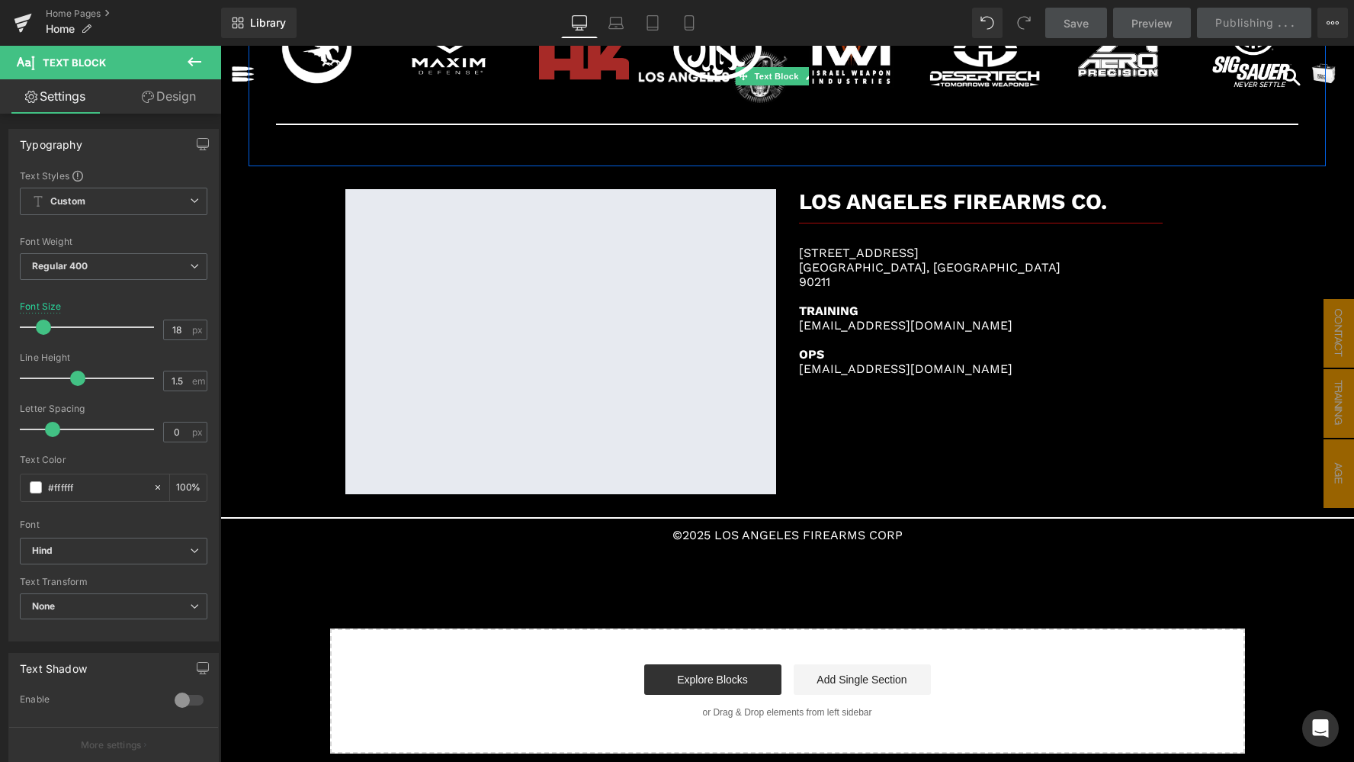
scroll to position [3468, 0]
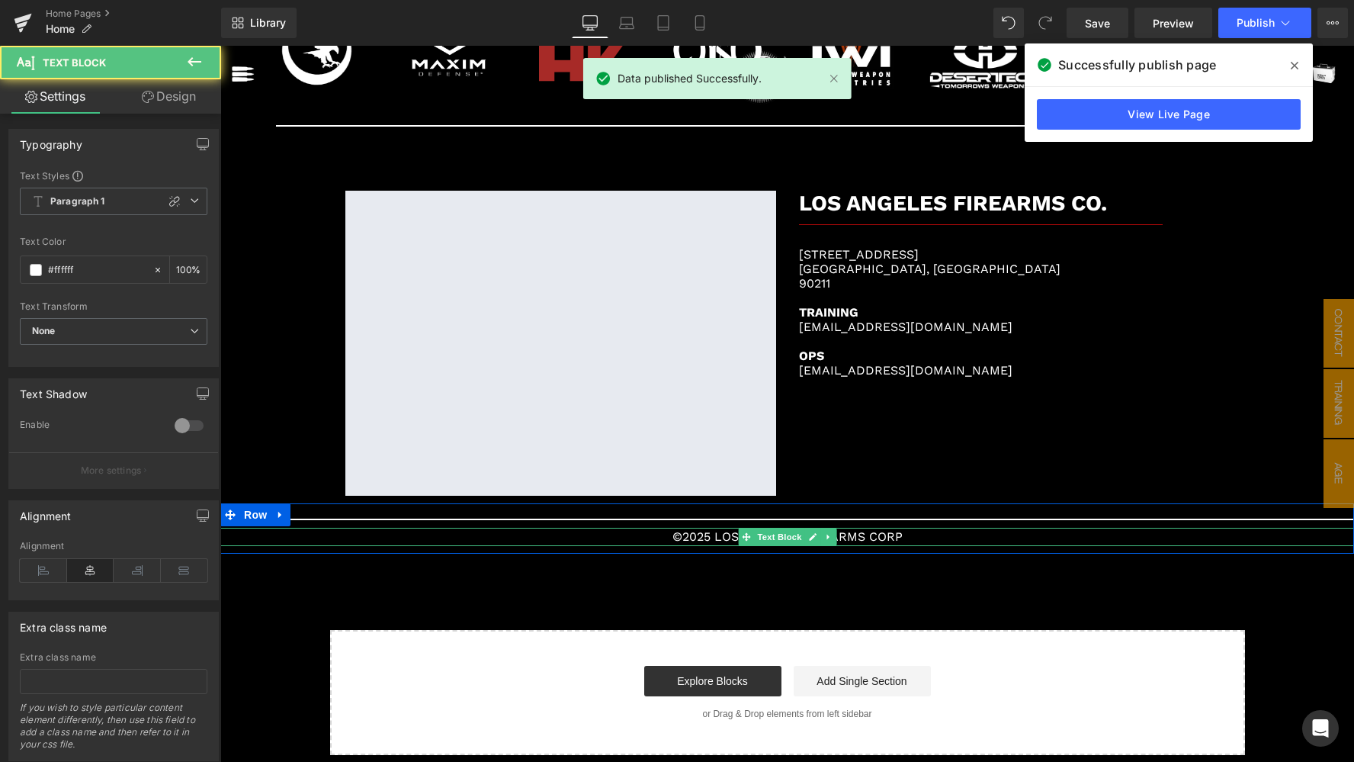
click at [707, 528] on p "©2025 LOS ANGELES FIREARMS CORP" at bounding box center [787, 537] width 1134 height 18
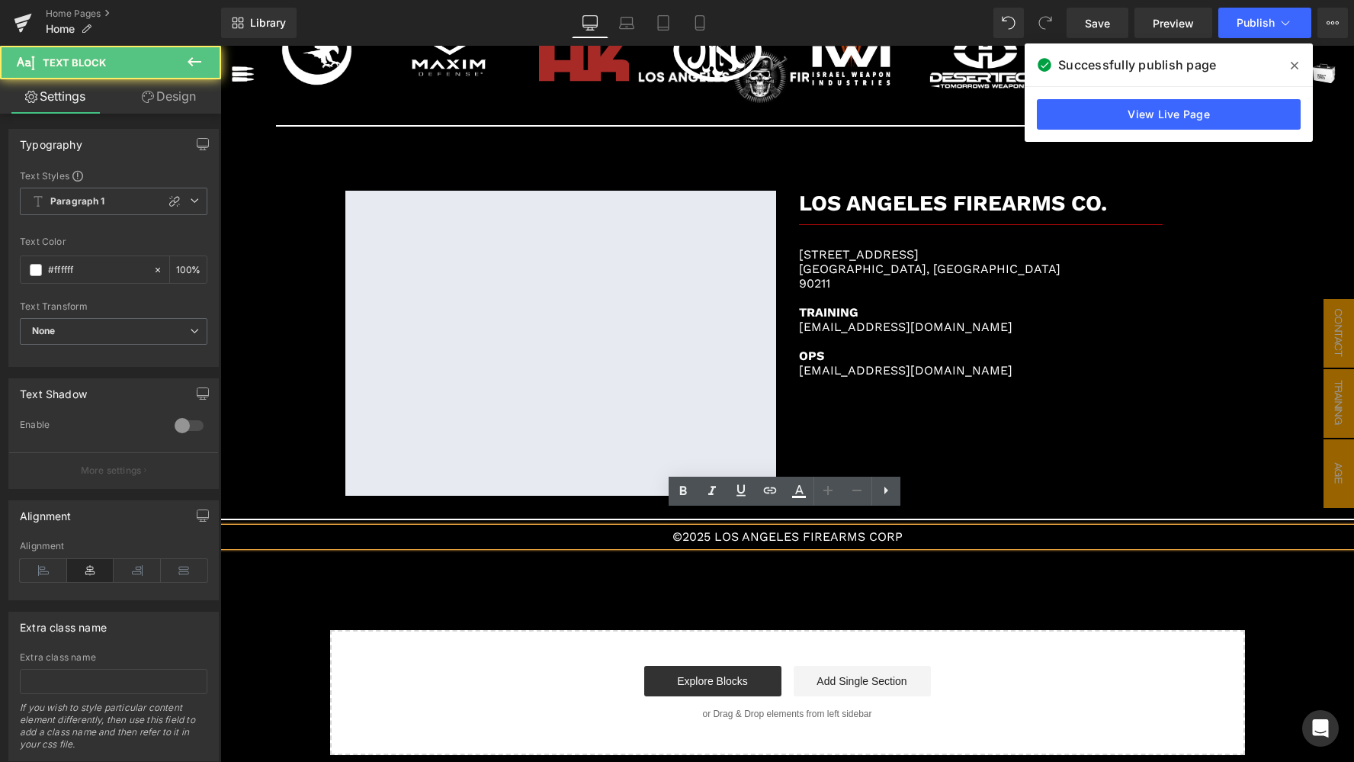
click at [708, 528] on p "©2025 LOS ANGELES FIREARMS CORP" at bounding box center [787, 537] width 1134 height 18
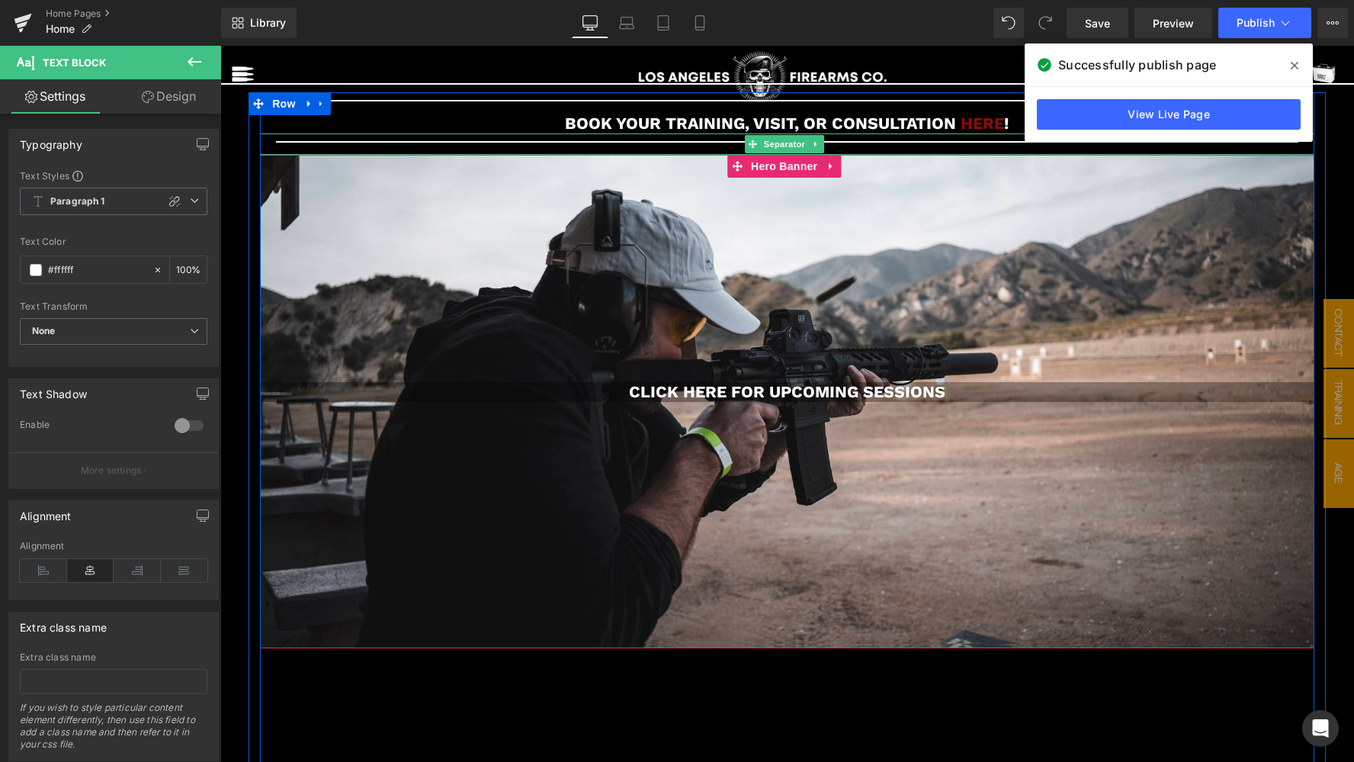
scroll to position [93, 0]
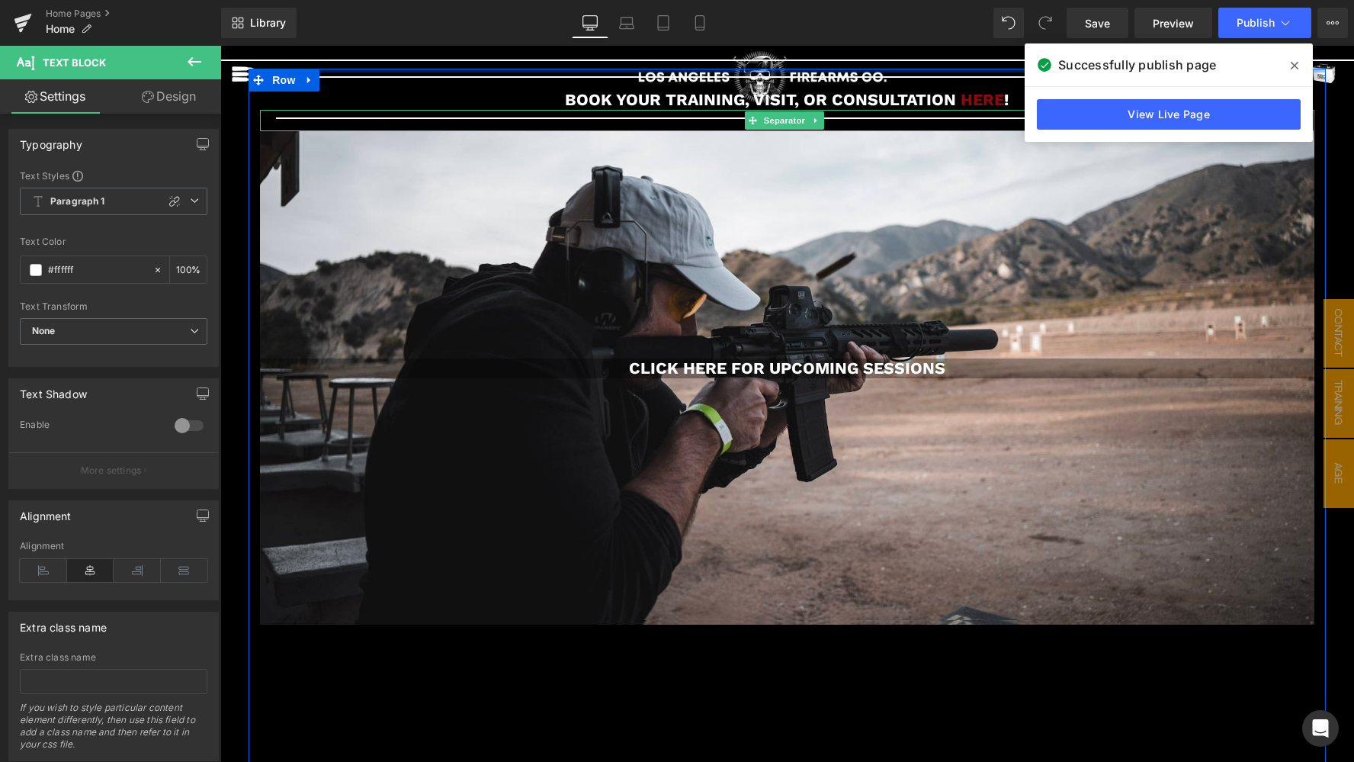
click at [1290, 64] on span at bounding box center [1295, 65] width 24 height 24
